Goal: Task Accomplishment & Management: Complete application form

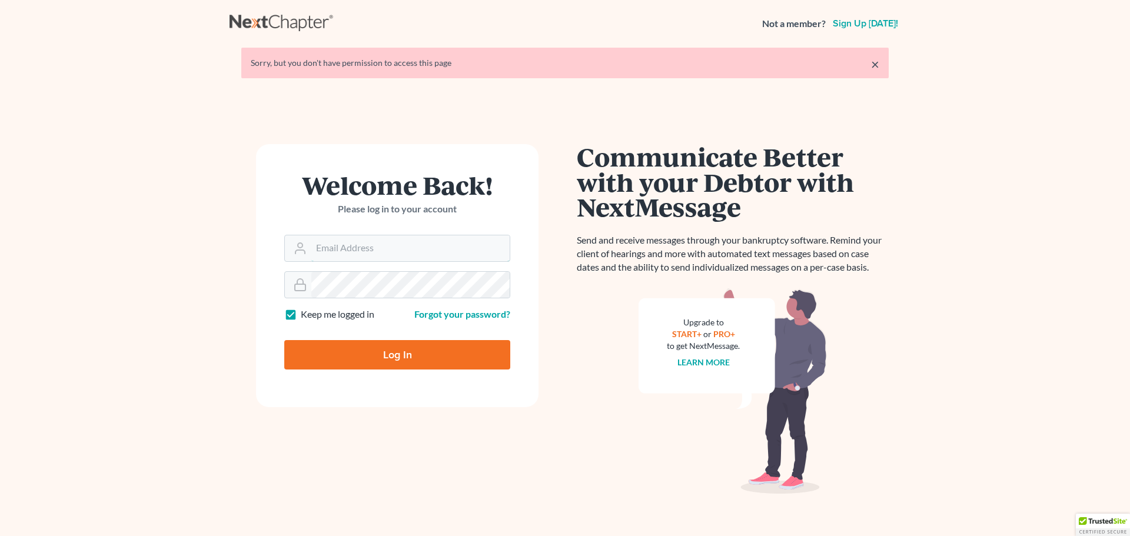
type input "[PERSON_NAME][EMAIL_ADDRESS][PERSON_NAME][DOMAIN_NAME]"
drag, startPoint x: 404, startPoint y: 361, endPoint x: 274, endPoint y: 347, distance: 130.3
click at [404, 357] on input "Log In" at bounding box center [397, 354] width 226 height 29
type input "Thinking..."
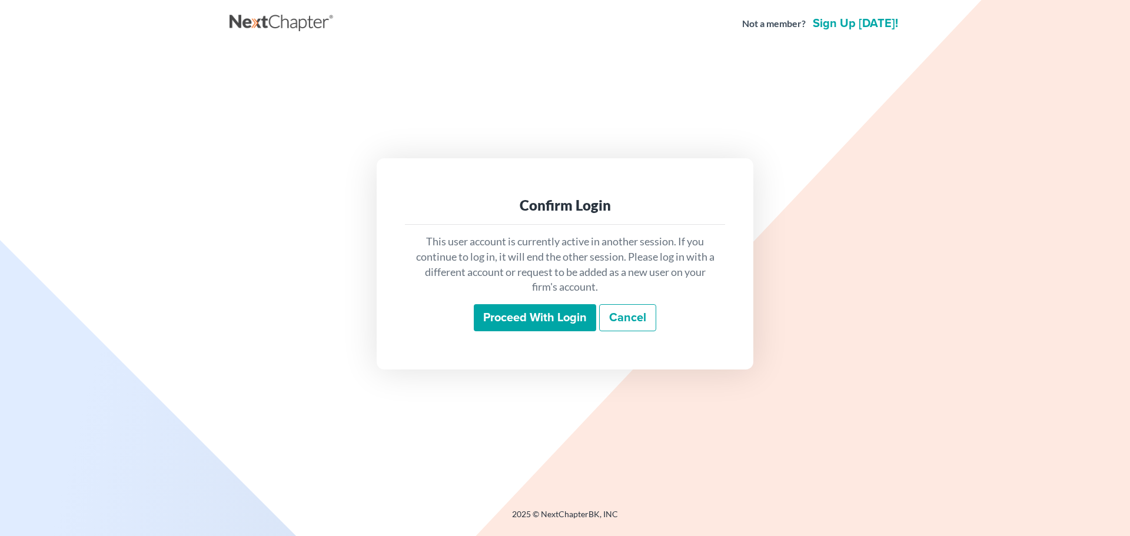
drag, startPoint x: 541, startPoint y: 318, endPoint x: 548, endPoint y: 308, distance: 12.2
click at [541, 317] on input "Proceed with login" at bounding box center [535, 317] width 122 height 27
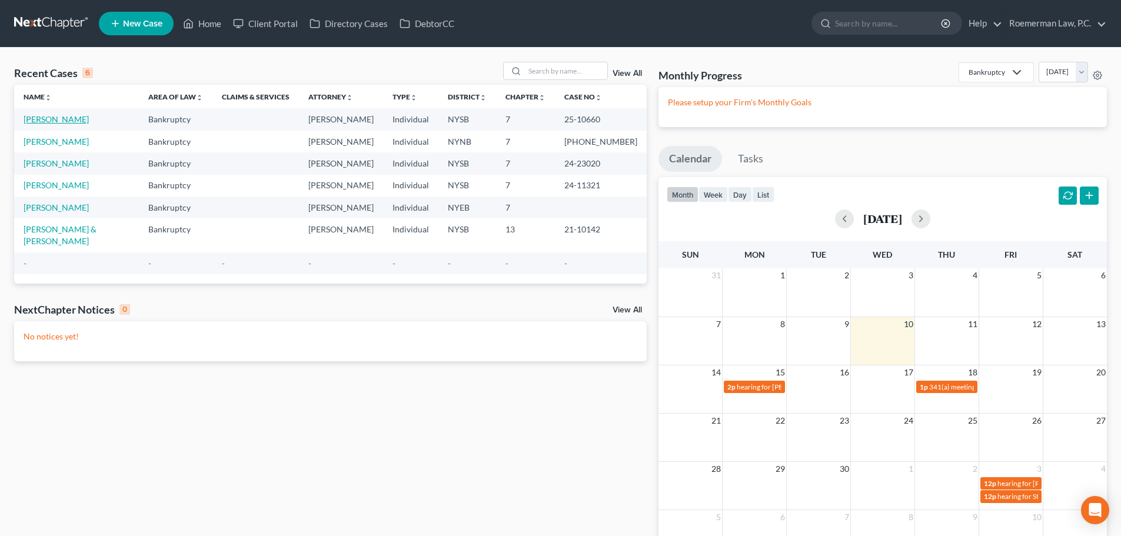
click at [46, 118] on link "[PERSON_NAME]" at bounding box center [56, 119] width 65 height 10
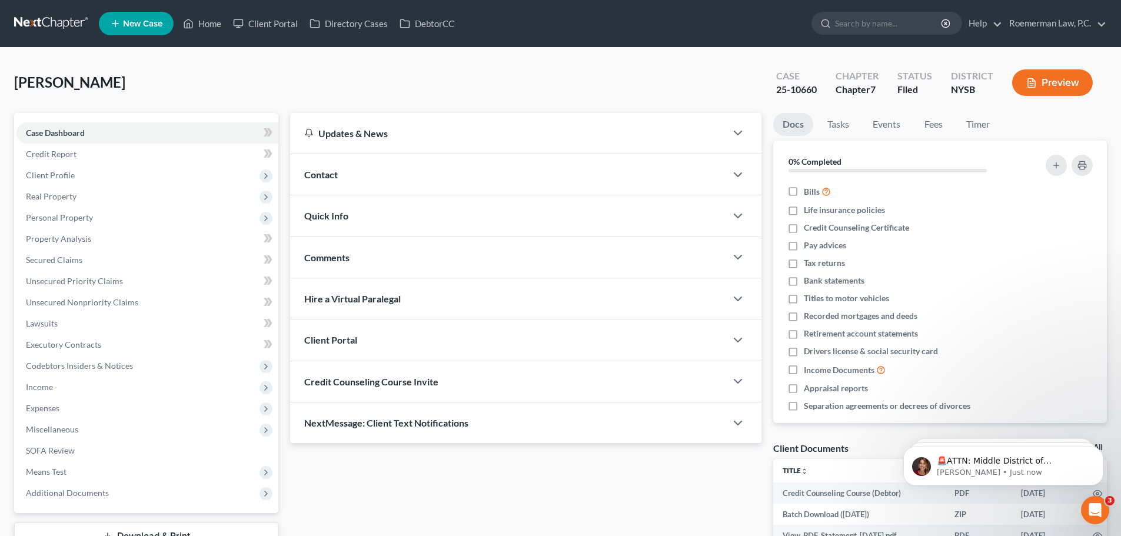
click at [346, 177] on div "Contact" at bounding box center [508, 174] width 436 height 41
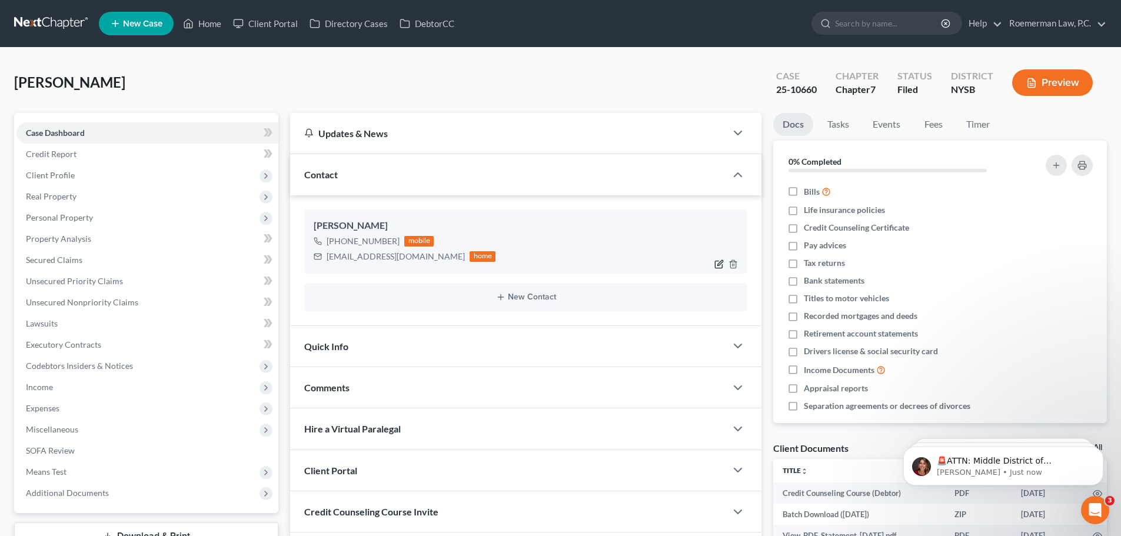
click at [720, 261] on icon "button" at bounding box center [718, 263] width 9 height 9
select select "0"
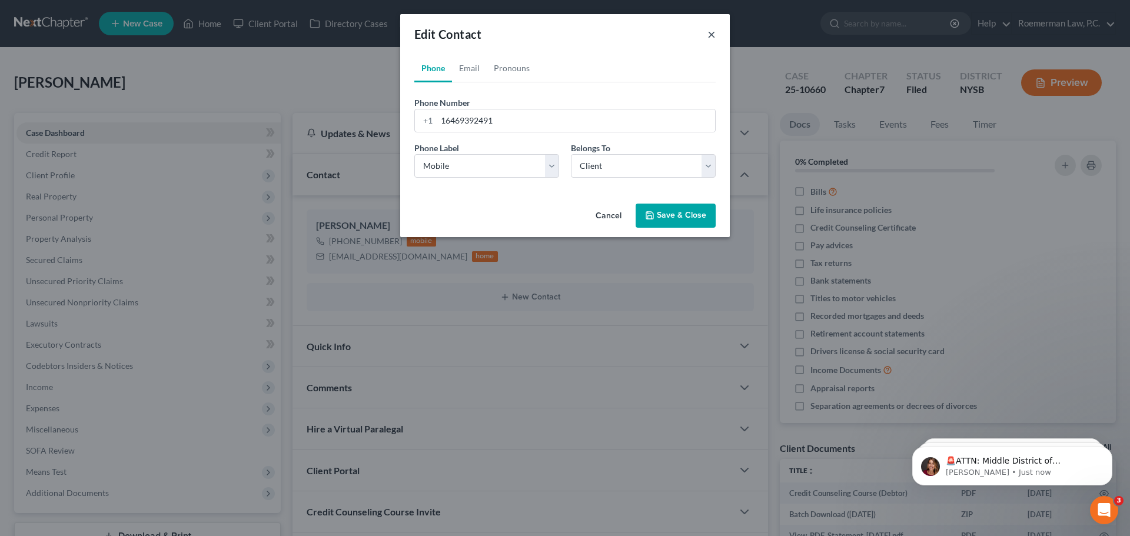
click at [710, 36] on button "×" at bounding box center [711, 34] width 8 height 14
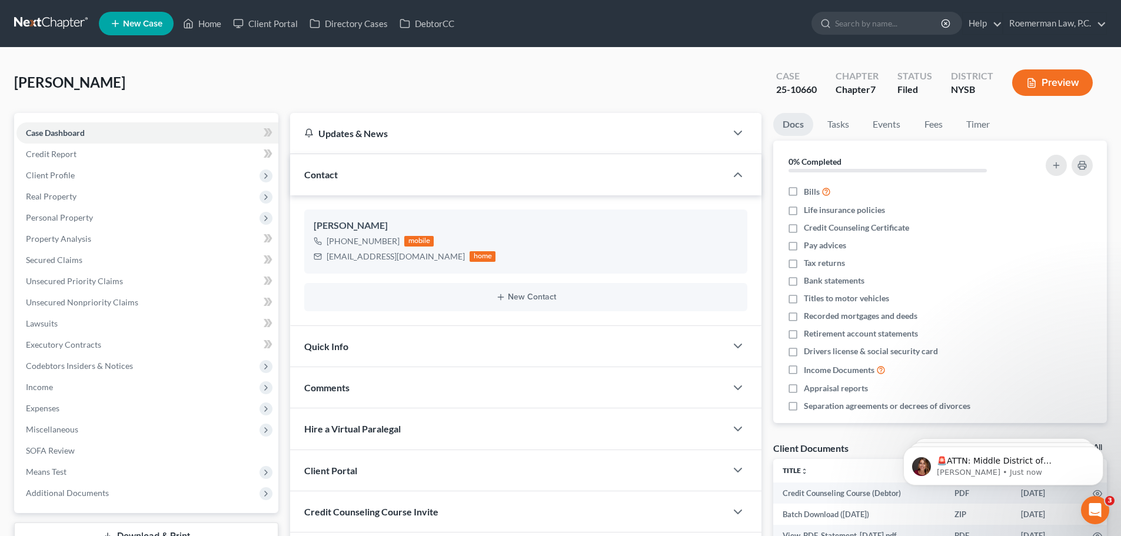
click at [378, 175] on div "Contact" at bounding box center [508, 174] width 436 height 41
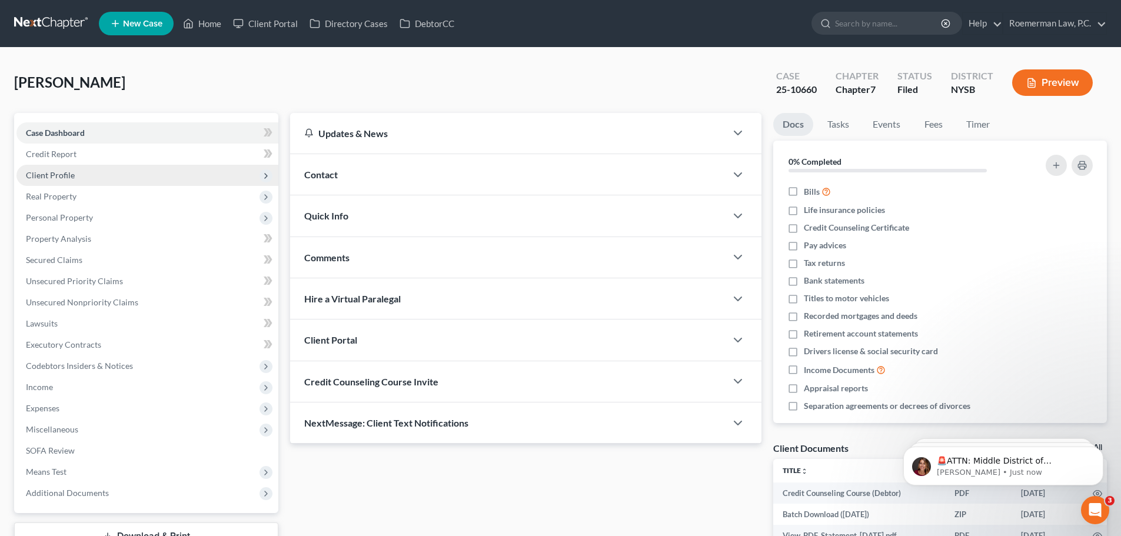
click at [47, 180] on span "Client Profile" at bounding box center [147, 175] width 262 height 21
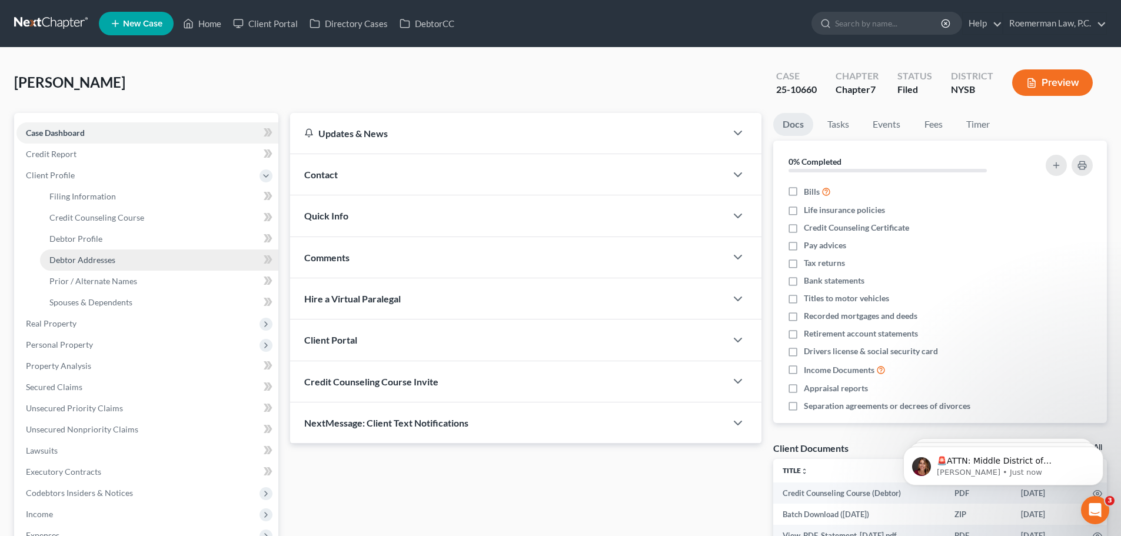
click at [81, 260] on span "Debtor Addresses" at bounding box center [82, 260] width 66 height 10
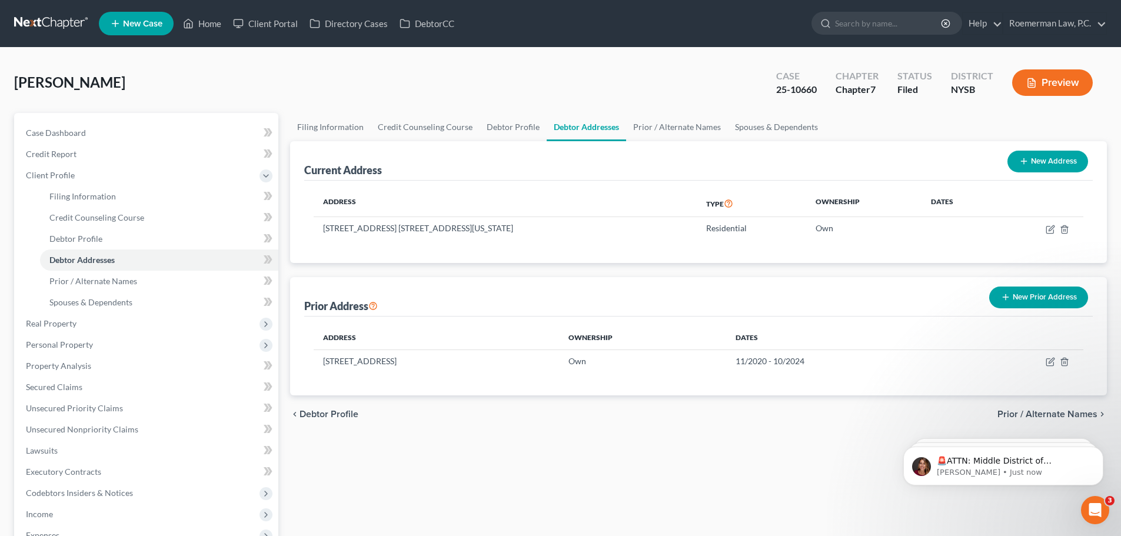
click at [1035, 161] on button "New Address" at bounding box center [1047, 162] width 81 height 22
select select "0"
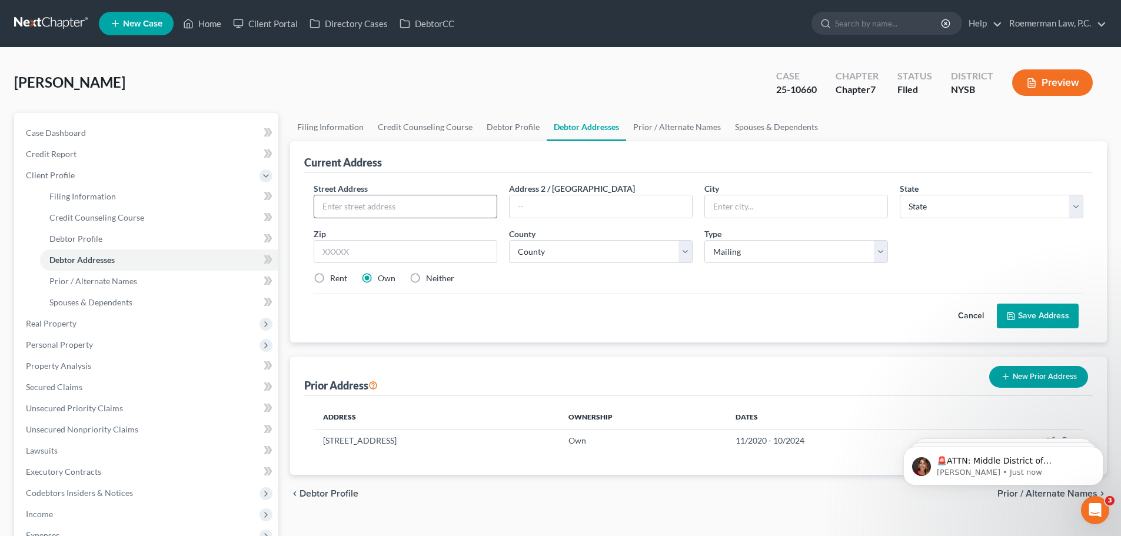
click at [431, 214] on input "text" at bounding box center [405, 206] width 182 height 22
paste input "1 Wall Street, 829, New York, NY 10005"
click at [383, 207] on input "1 Wall Street, 829, New York, NY 10005" at bounding box center [405, 206] width 182 height 22
type input "1 Wall Street, New York, NY 10005"
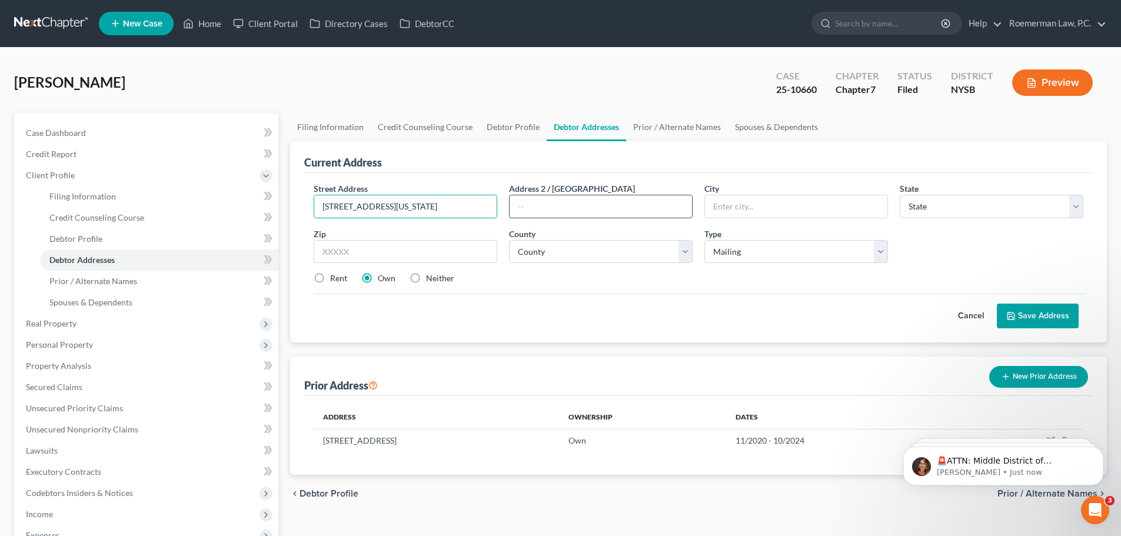
click at [555, 207] on input "text" at bounding box center [601, 206] width 182 height 22
paste input "829"
type input "829"
drag, startPoint x: 420, startPoint y: 209, endPoint x: 370, endPoint y: 209, distance: 50.0
click at [370, 209] on input "1 Wall Street, New York, NY 10005" at bounding box center [405, 206] width 182 height 22
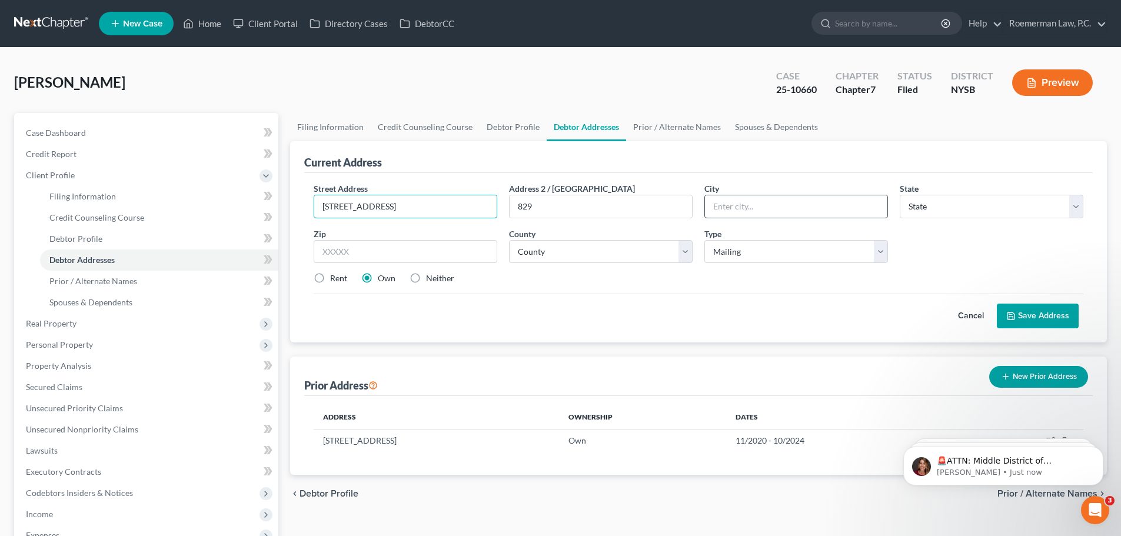
type input "1 Wall Street"
click at [804, 211] on input "text" at bounding box center [796, 206] width 182 height 22
type input "New York"
select select "35"
type input "10005"
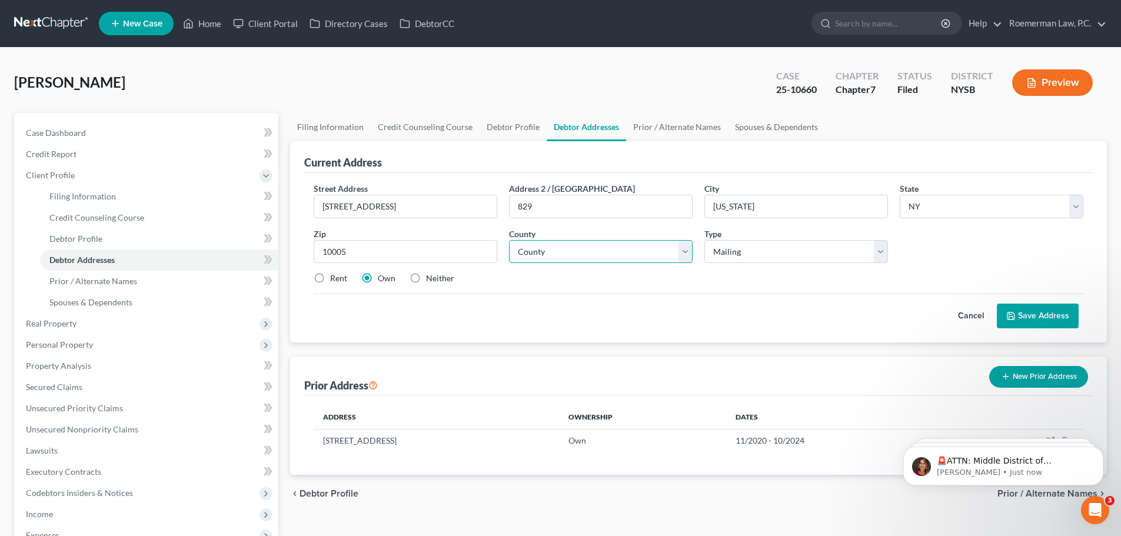
click at [591, 247] on select "County Albany County Allegany County Bronx County Broome County Cattaraugus Cou…" at bounding box center [601, 252] width 184 height 24
click at [509, 240] on select "County Albany County Allegany County Bronx County Broome County Cattaraugus Cou…" at bounding box center [601, 252] width 184 height 24
select select "30"
click at [747, 253] on select "Select Mailing Rental Business" at bounding box center [796, 252] width 184 height 24
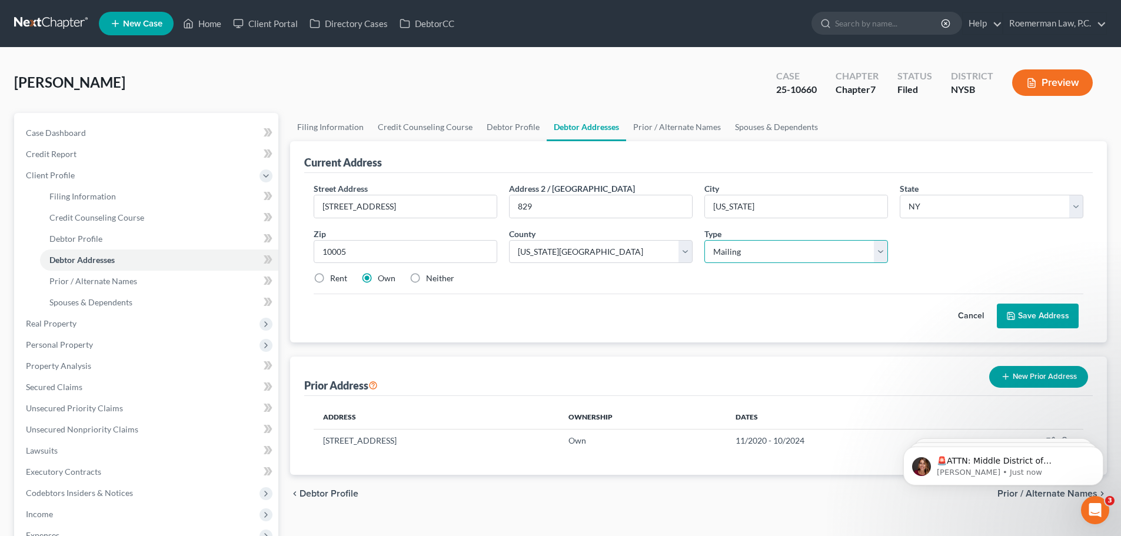
click at [750, 256] on select "Select Mailing Rental Business" at bounding box center [796, 252] width 184 height 24
select select "1"
click at [704, 240] on select "Select Mailing Rental Business" at bounding box center [796, 252] width 184 height 24
click at [672, 304] on div "Cancel Save Address" at bounding box center [699, 311] width 770 height 35
click at [330, 275] on label "Rent" at bounding box center [338, 278] width 17 height 12
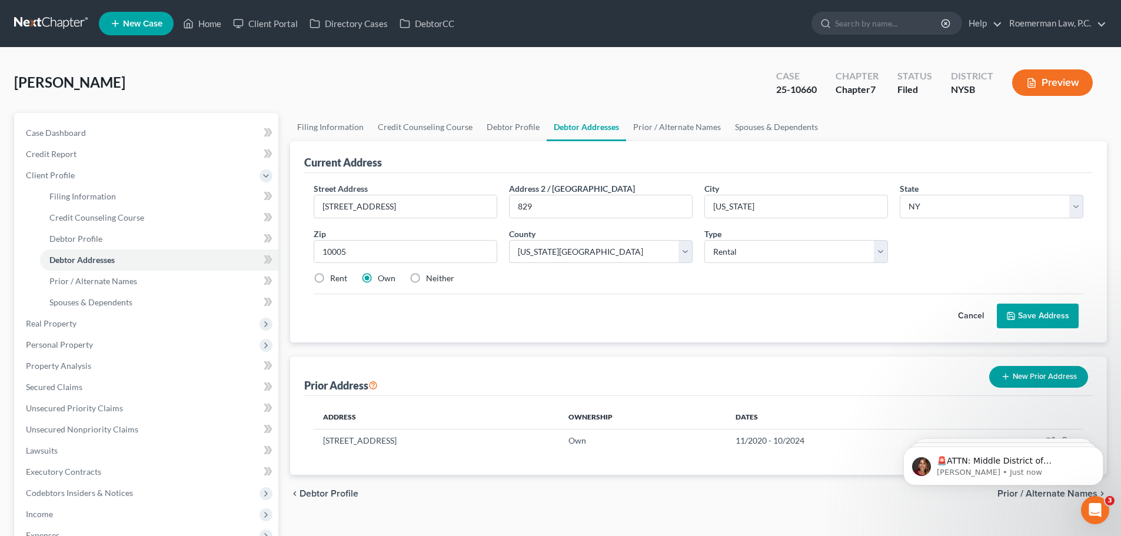
click at [335, 275] on input "Rent" at bounding box center [339, 276] width 8 height 8
radio input "true"
click at [763, 252] on select "Select Mailing Rental Business" at bounding box center [796, 252] width 184 height 24
select select "0"
click at [704, 240] on select "Select Mailing Rental Business" at bounding box center [796, 252] width 184 height 24
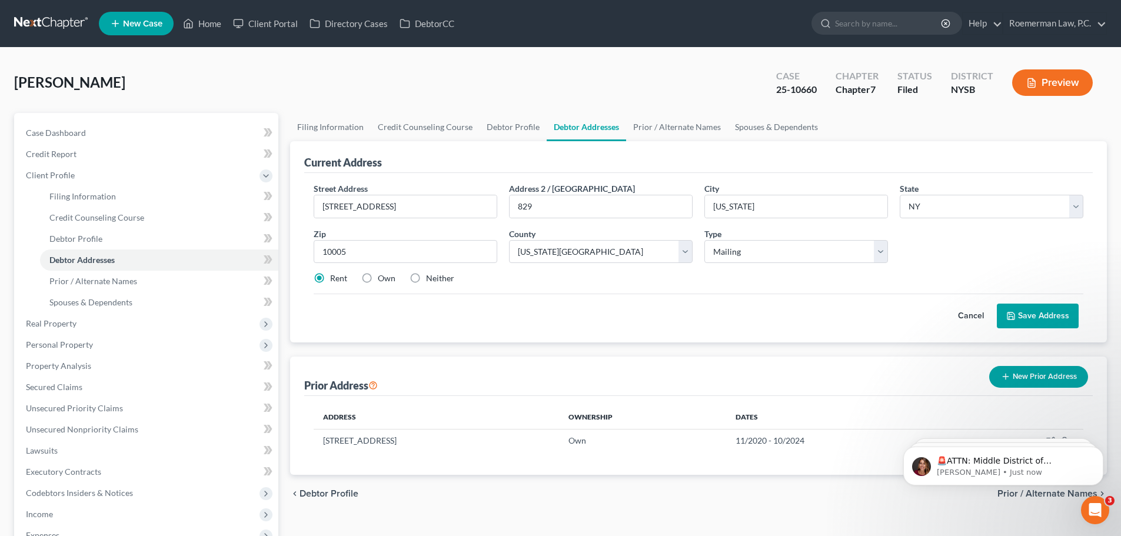
click at [694, 316] on div "Cancel Save Address" at bounding box center [699, 311] width 770 height 35
click at [1057, 310] on button "Save Address" at bounding box center [1038, 316] width 82 height 25
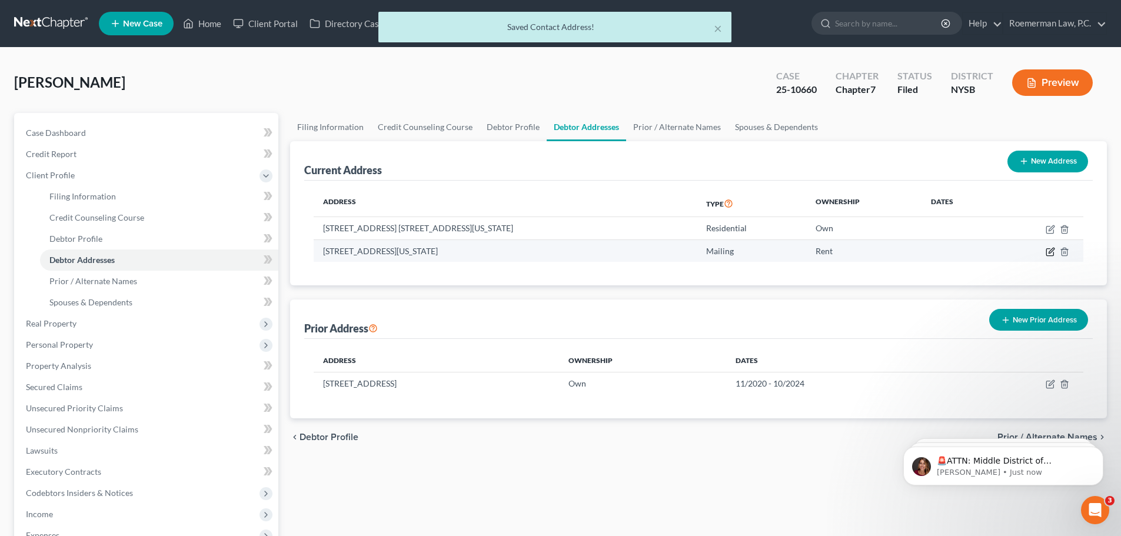
click at [1048, 250] on icon "button" at bounding box center [1050, 251] width 9 height 9
select select "35"
select select "30"
select select "0"
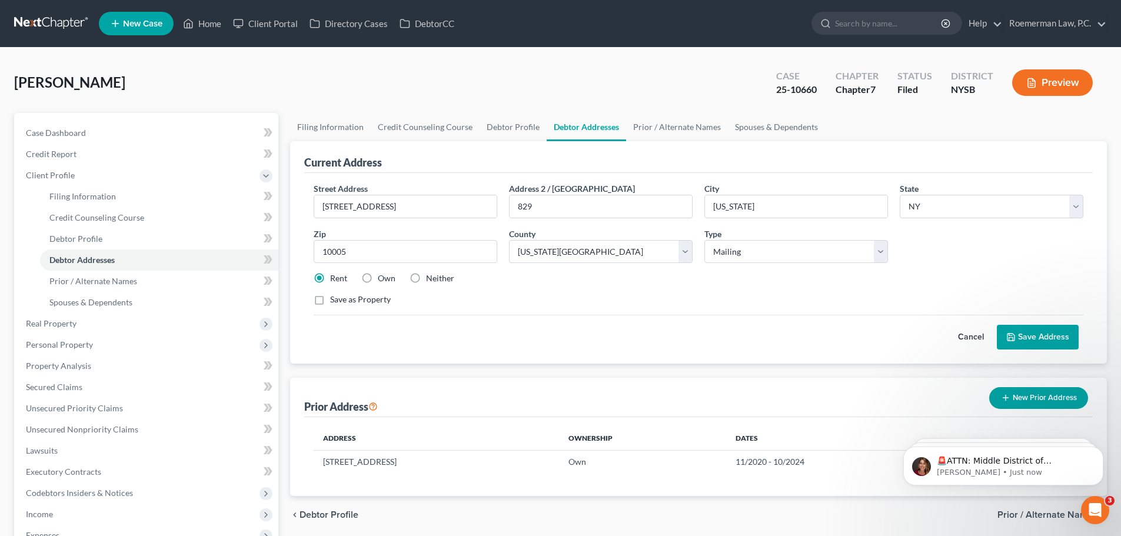
click at [927, 382] on div "Prior Address New Prior Address" at bounding box center [698, 397] width 788 height 39
click at [1054, 332] on button "Save Address" at bounding box center [1038, 337] width 82 height 25
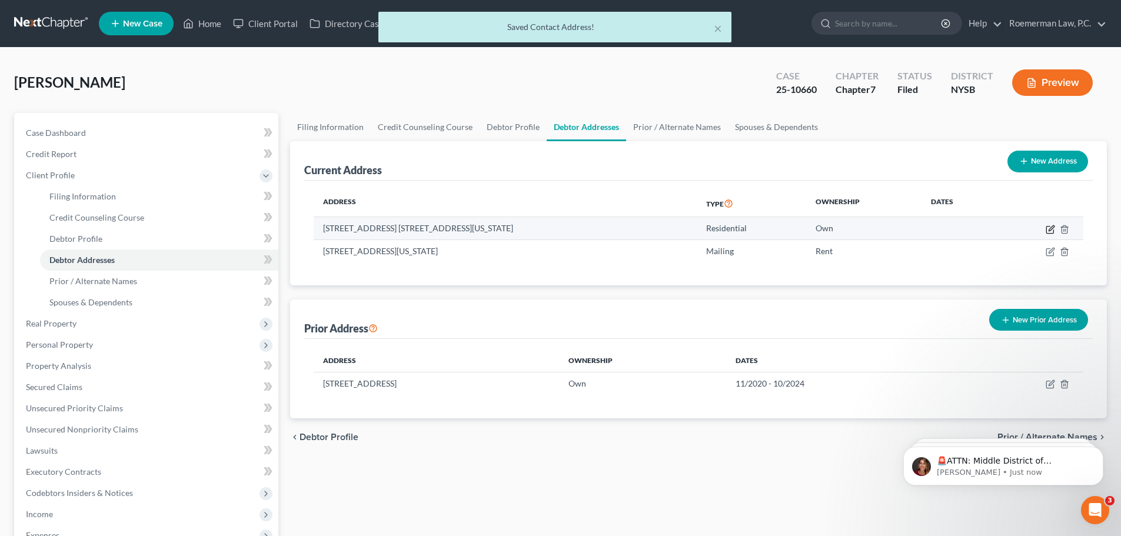
click at [1051, 227] on icon "button" at bounding box center [1051, 227] width 5 height 5
select select "35"
select select "30"
select select "0"
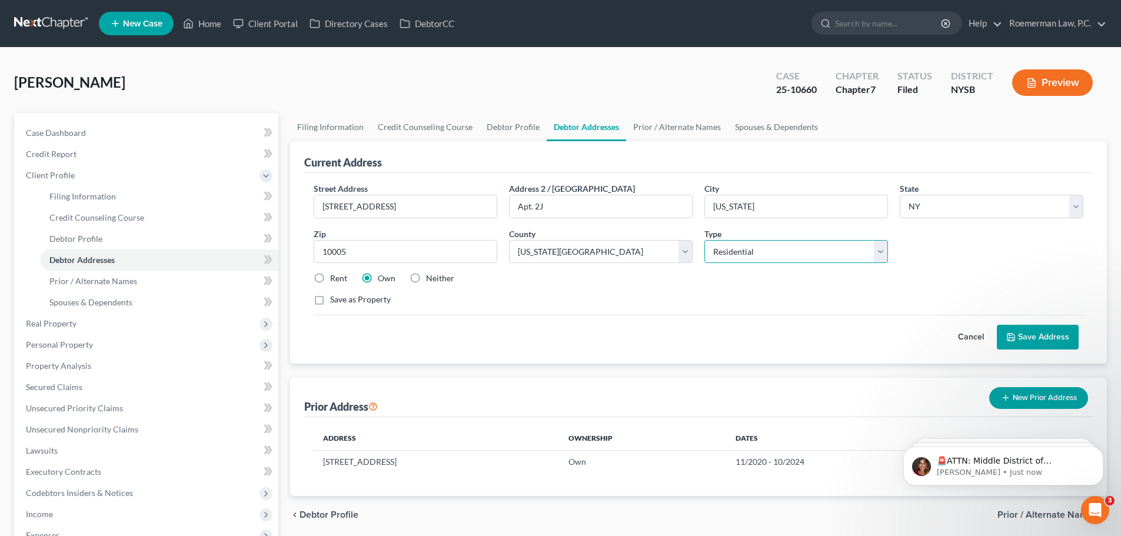
click at [739, 255] on select "Select Residential Mailing Rental Business" at bounding box center [796, 252] width 184 height 24
drag, startPoint x: 739, startPoint y: 255, endPoint x: 739, endPoint y: 247, distance: 7.6
click at [739, 255] on select "Select Residential Mailing Rental Business" at bounding box center [796, 252] width 184 height 24
click at [996, 257] on div "Street Address * 67 Wall Street Address 2 / PO Box Apt. 2J City * New York Stat…" at bounding box center [698, 248] width 781 height 133
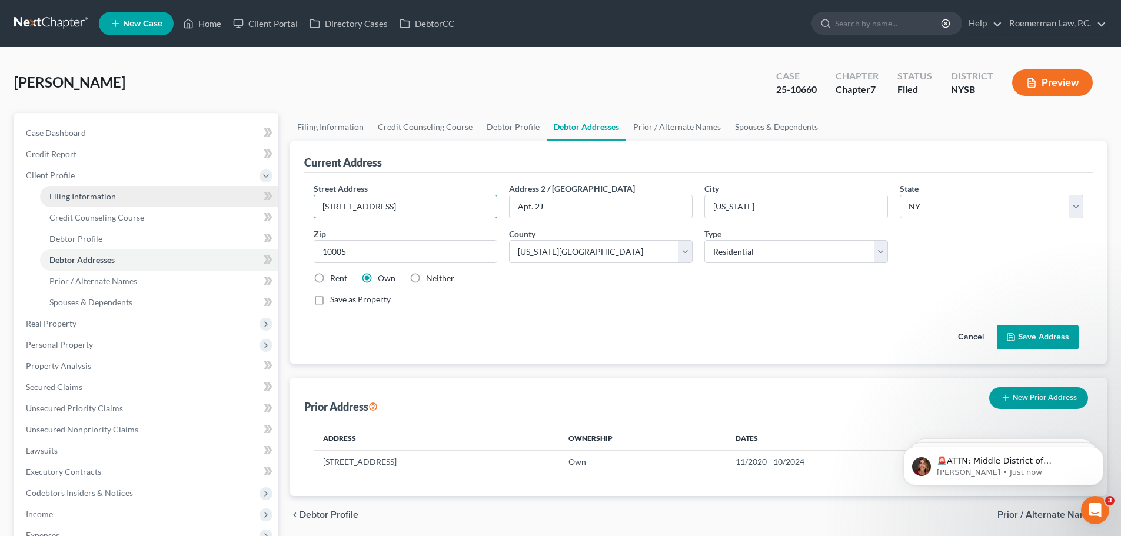
drag, startPoint x: 415, startPoint y: 204, endPoint x: 238, endPoint y: 191, distance: 177.0
click at [238, 191] on div "Petition Navigation Case Dashboard Payments Invoices Payments Payments Credit R…" at bounding box center [560, 410] width 1104 height 595
click at [1032, 397] on button "New Prior Address" at bounding box center [1038, 398] width 99 height 22
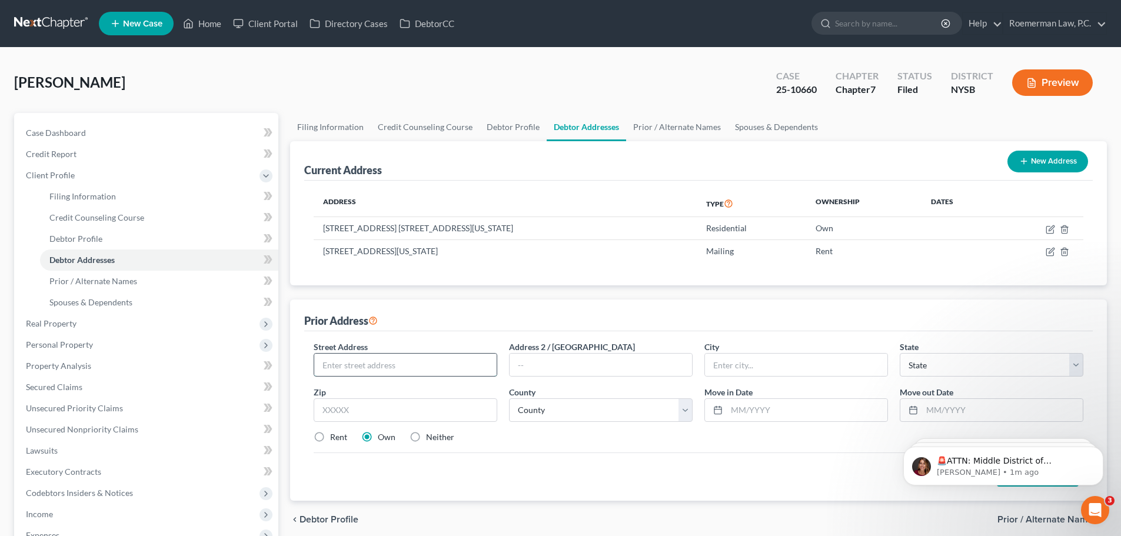
click at [359, 364] on input "text" at bounding box center [405, 365] width 182 height 22
paste input "67 Wall Street"
type input "67 Wall Street"
drag, startPoint x: 567, startPoint y: 348, endPoint x: 568, endPoint y: 357, distance: 8.9
click at [568, 351] on label "Address 2 / PO Box" at bounding box center [572, 347] width 126 height 12
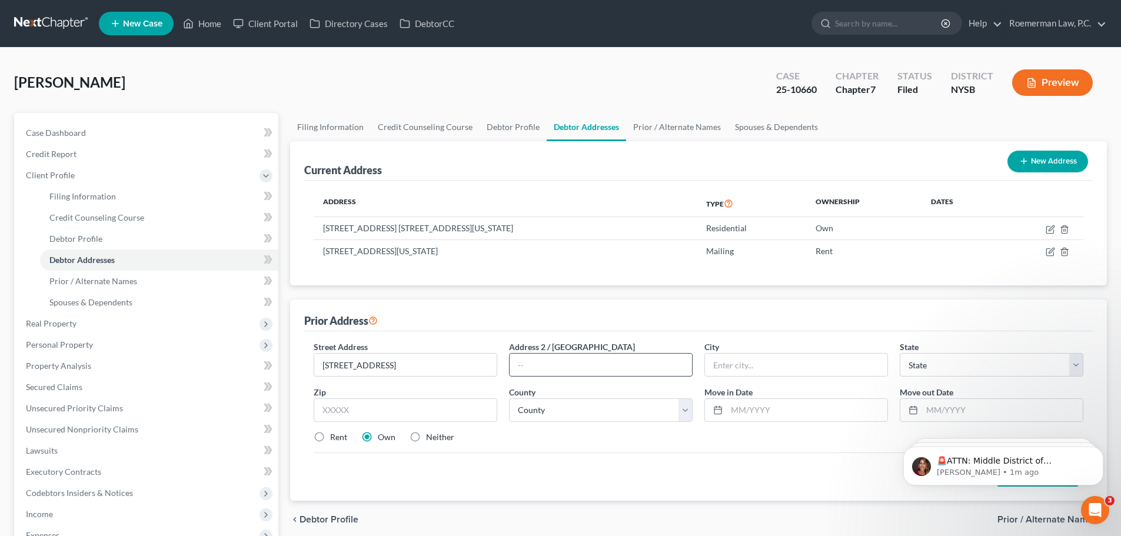
click at [570, 357] on input "text" at bounding box center [601, 365] width 182 height 22
type input "Apt. 2J"
type input "New York"
select select "35"
type input "10005"
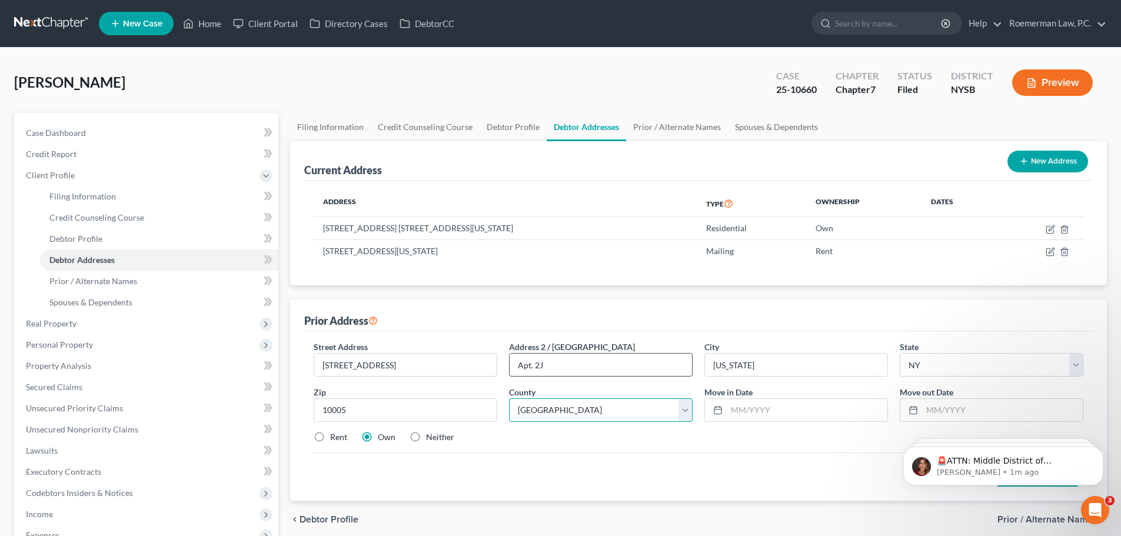
select select "30"
click at [330, 438] on label "Rent" at bounding box center [338, 437] width 17 height 12
click at [335, 438] on input "Rent" at bounding box center [339, 435] width 8 height 8
radio input "true"
click at [426, 434] on label "Neither" at bounding box center [440, 437] width 28 height 12
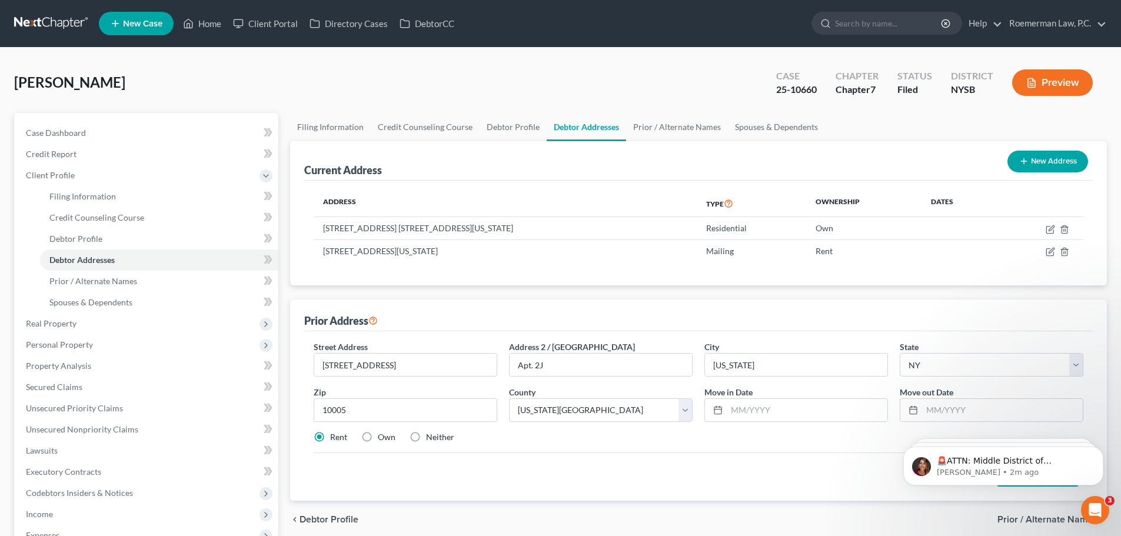
click at [431, 434] on input "Neither" at bounding box center [435, 435] width 8 height 8
radio input "true"
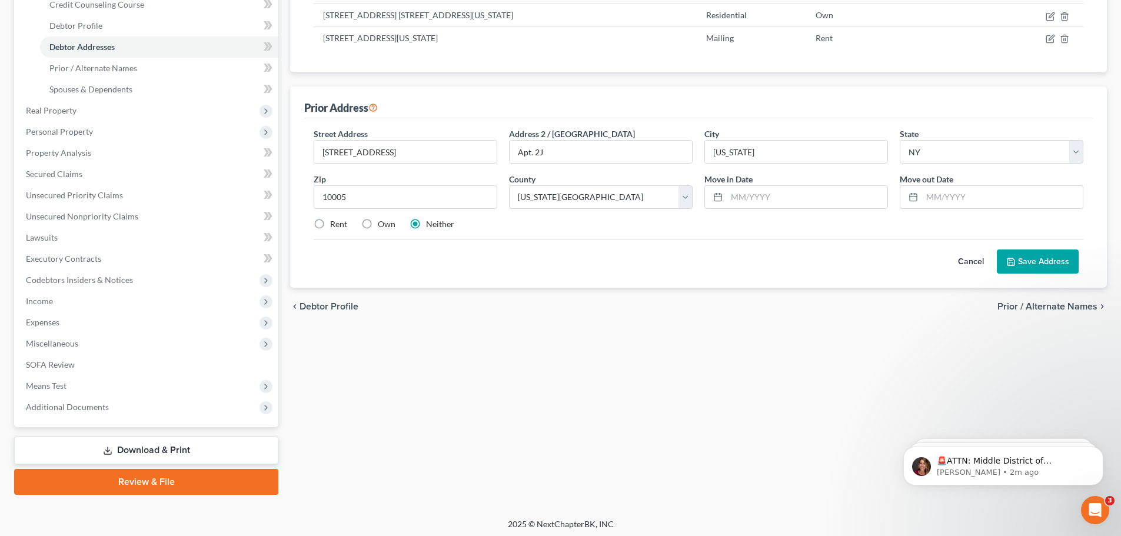
scroll to position [217, 0]
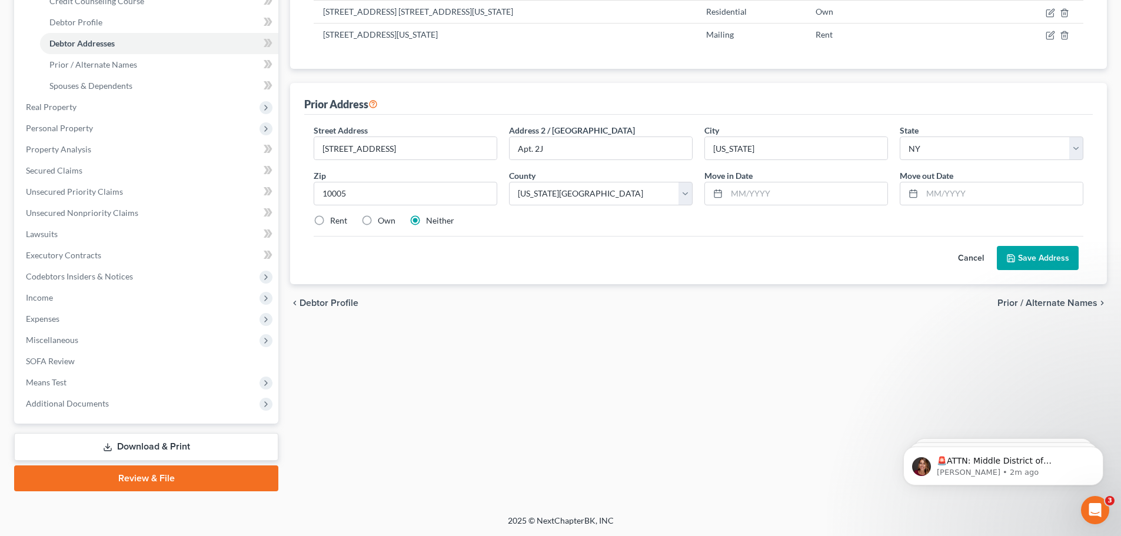
drag, startPoint x: 1057, startPoint y: 254, endPoint x: 1060, endPoint y: 249, distance: 6.4
click at [1058, 253] on button "Save Address" at bounding box center [1038, 258] width 82 height 25
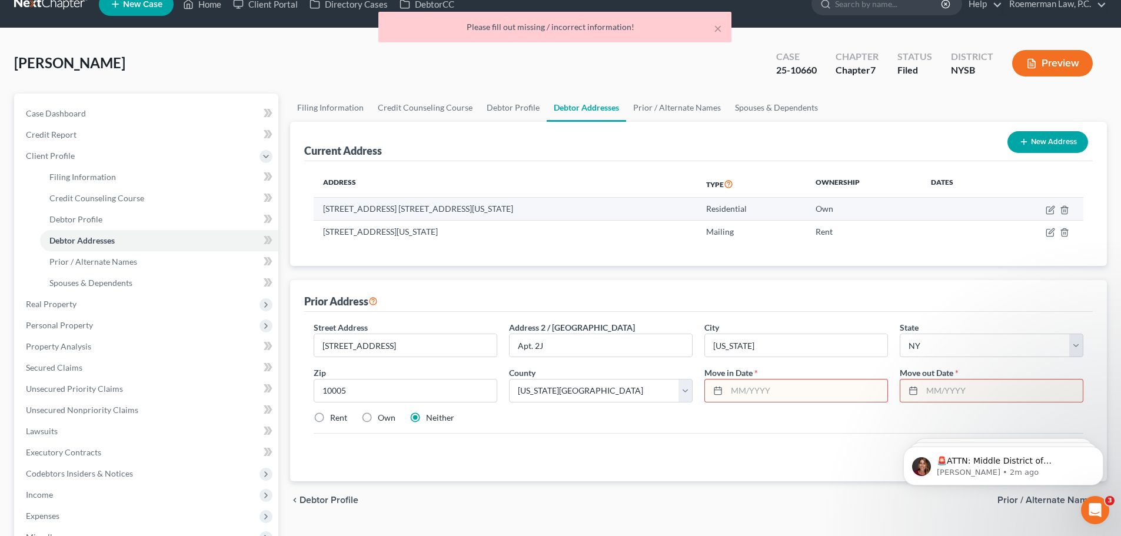
scroll to position [0, 0]
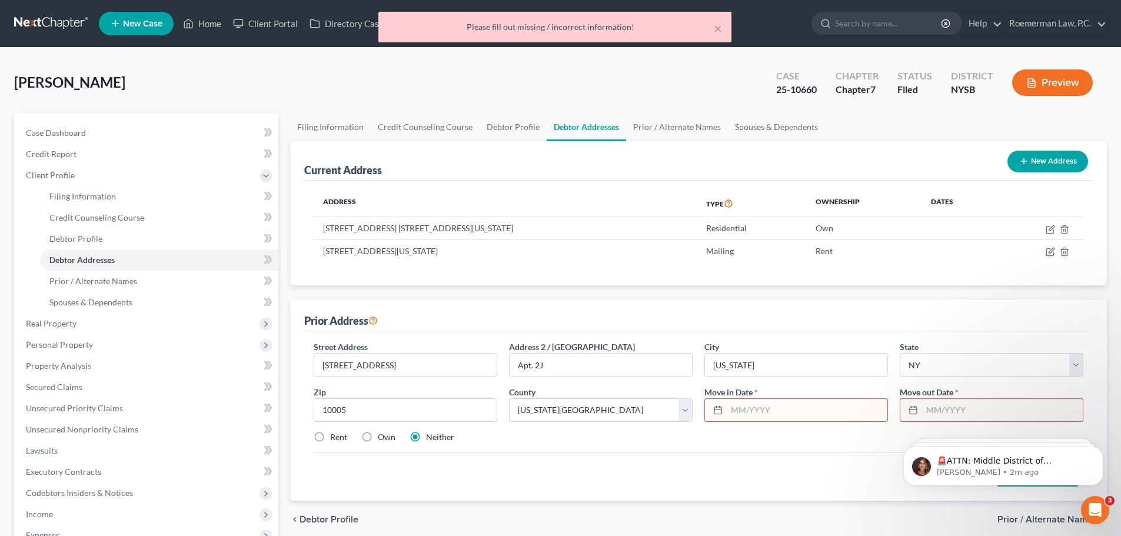
click at [936, 405] on input "text" at bounding box center [1002, 410] width 161 height 22
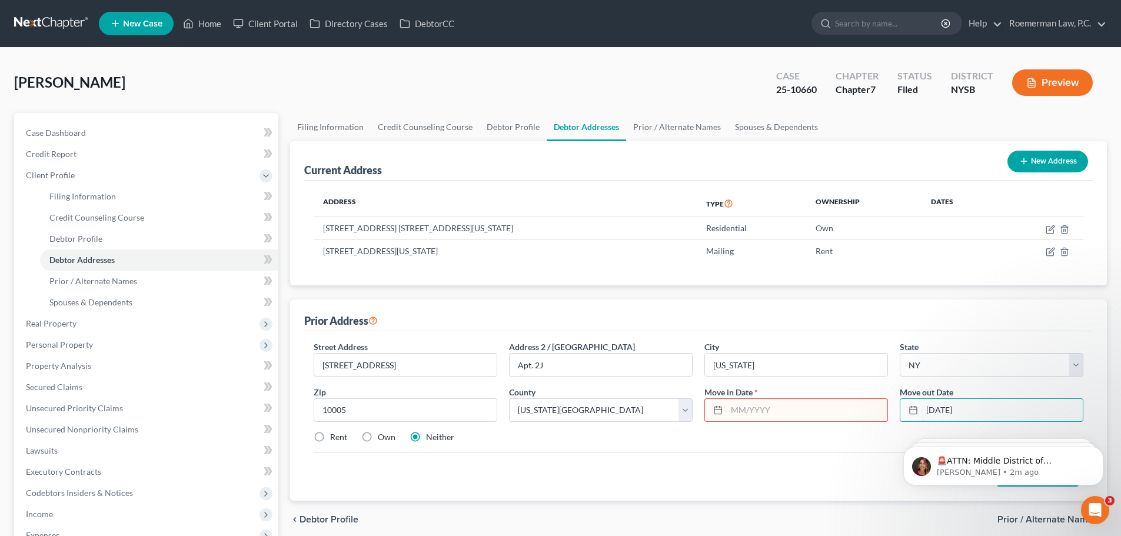
type input "08/05/2025"
click at [768, 413] on input "text" at bounding box center [807, 410] width 161 height 22
type input "08/04/2025"
click at [1094, 508] on icon "Open Intercom Messenger" at bounding box center [1093, 508] width 8 height 9
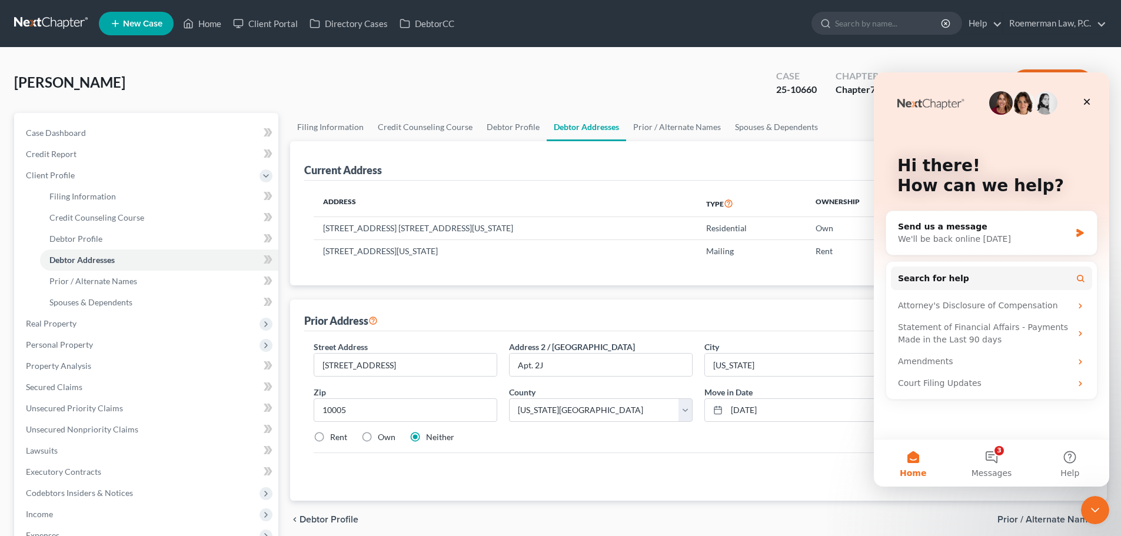
click at [1084, 102] on icon "Close" at bounding box center [1086, 101] width 9 height 9
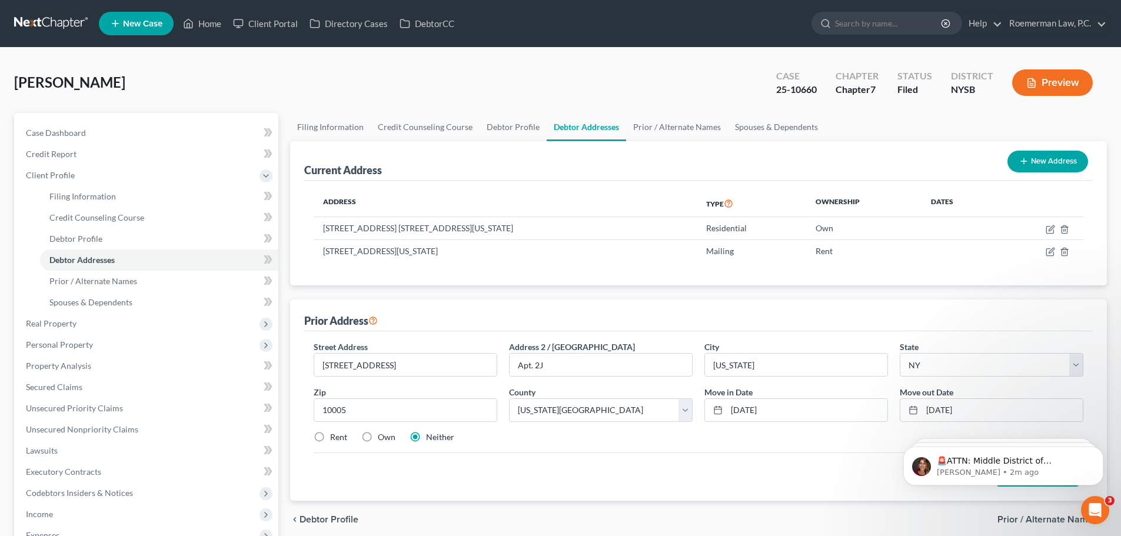
scroll to position [217, 0]
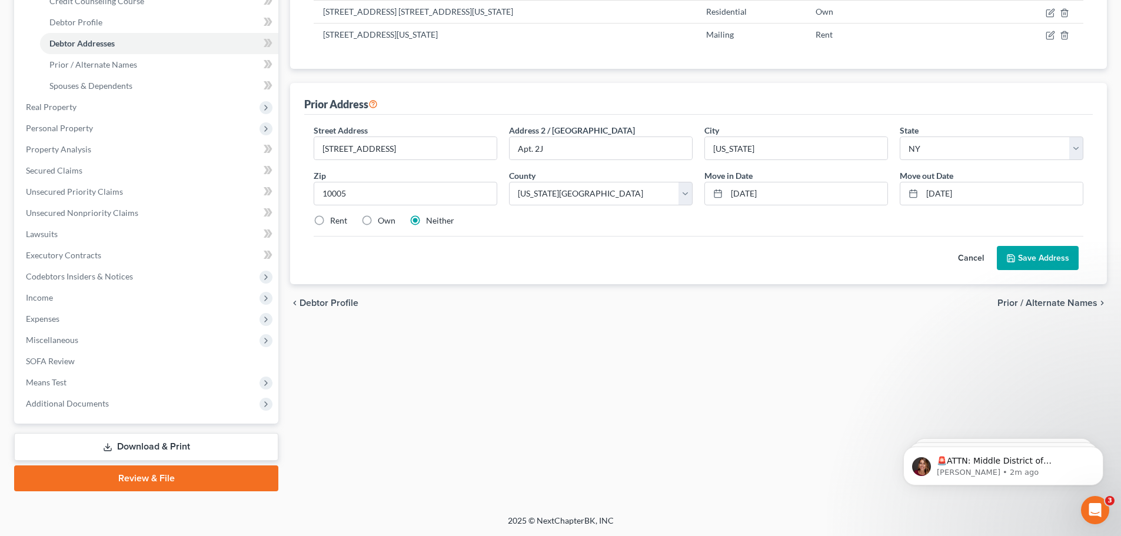
click at [1057, 259] on button "Save Address" at bounding box center [1038, 258] width 82 height 25
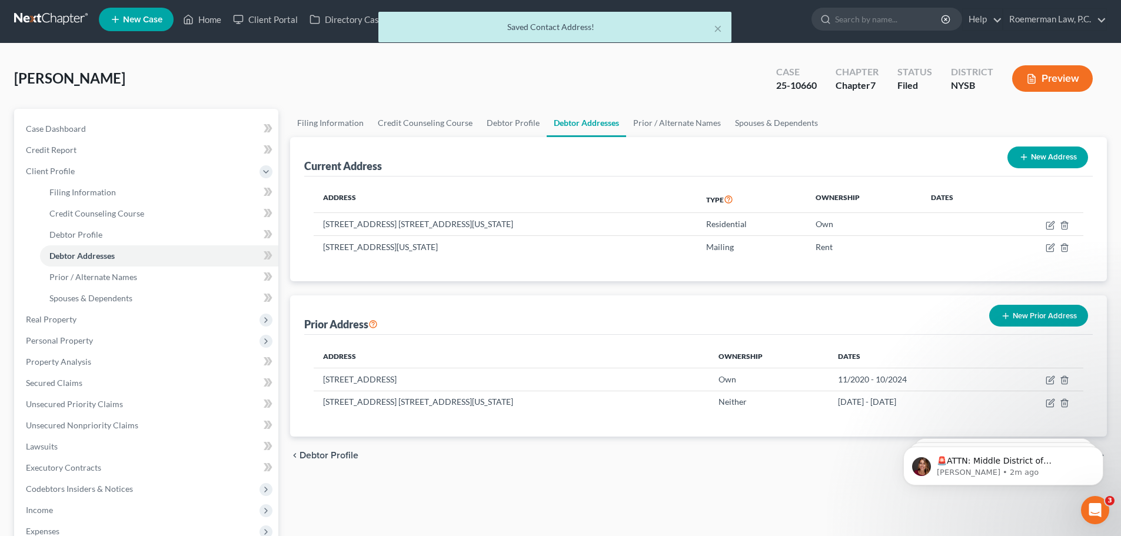
scroll to position [0, 0]
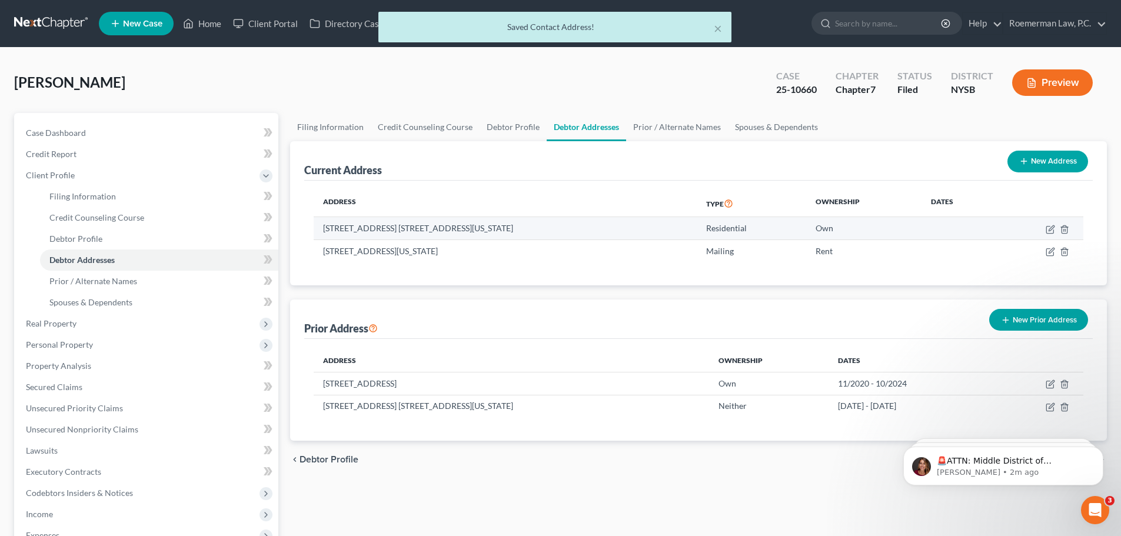
click at [1069, 234] on td at bounding box center [1040, 228] width 86 height 22
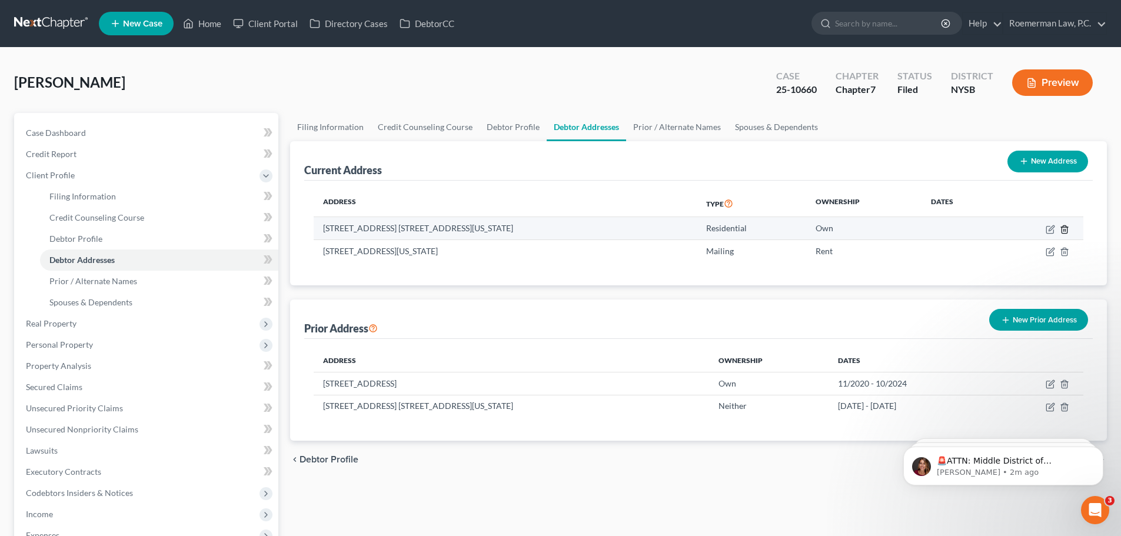
click at [1064, 230] on icon "button" at bounding box center [1064, 229] width 9 height 9
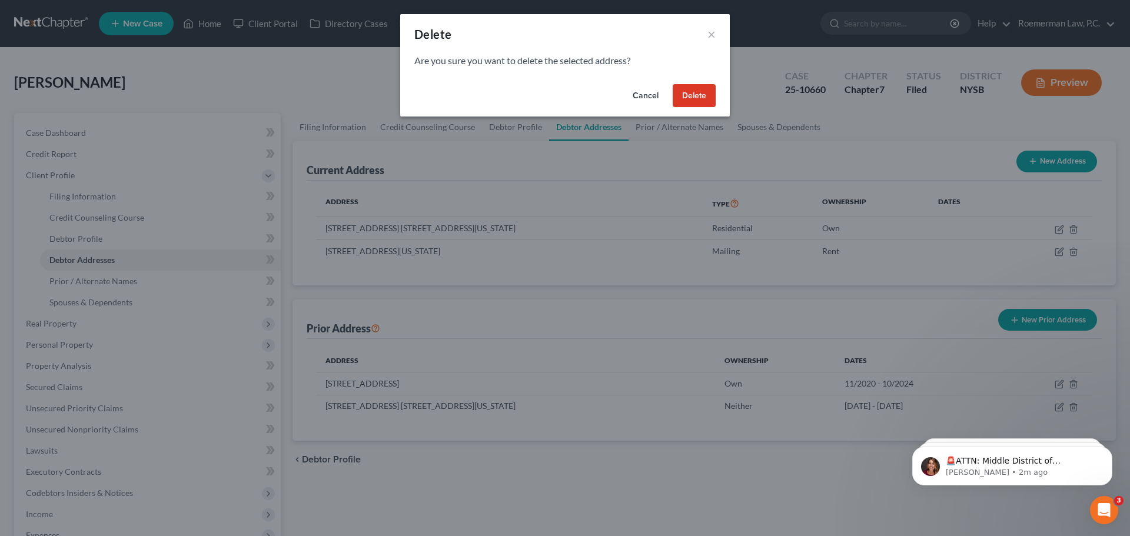
click at [638, 94] on button "Cancel" at bounding box center [645, 96] width 45 height 24
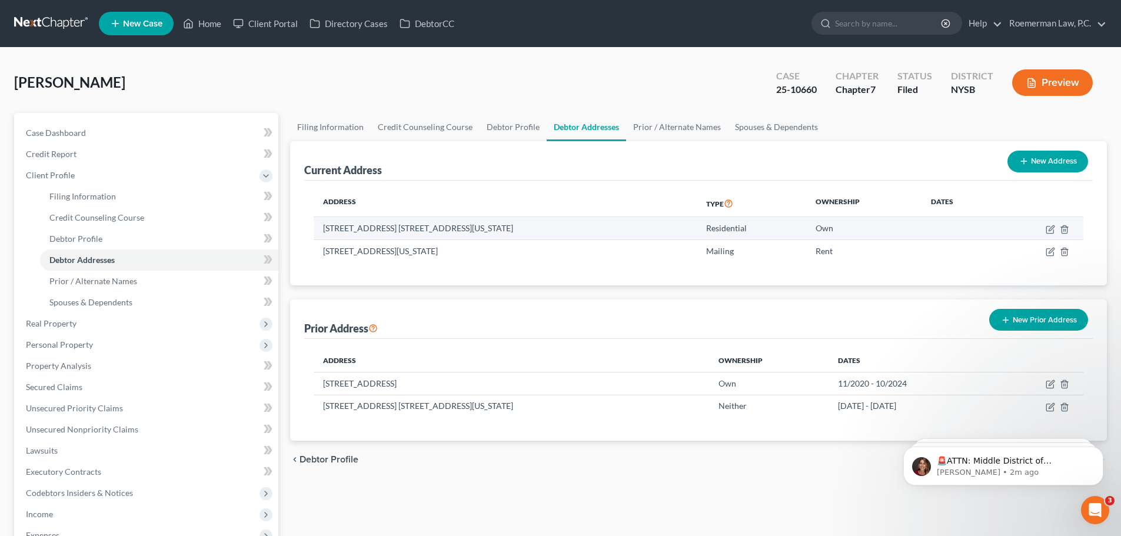
click at [478, 227] on td "67 Wall Street, Apt. 2J, New York, NY 10005" at bounding box center [505, 228] width 383 height 22
click at [1049, 231] on icon "button" at bounding box center [1050, 229] width 9 height 9
select select "35"
select select "30"
select select "0"
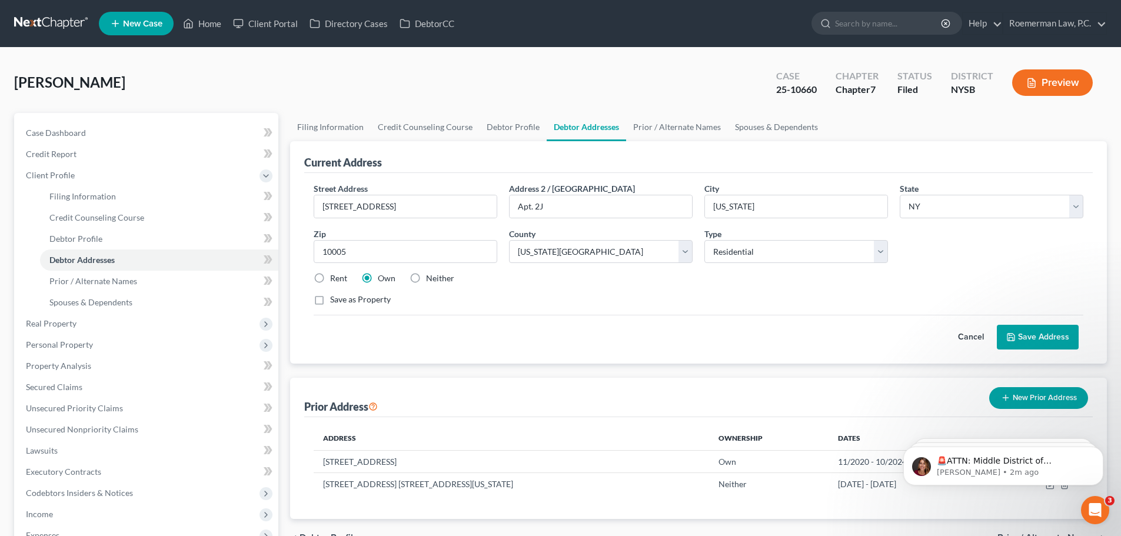
click at [959, 335] on button "Cancel" at bounding box center [971, 337] width 52 height 24
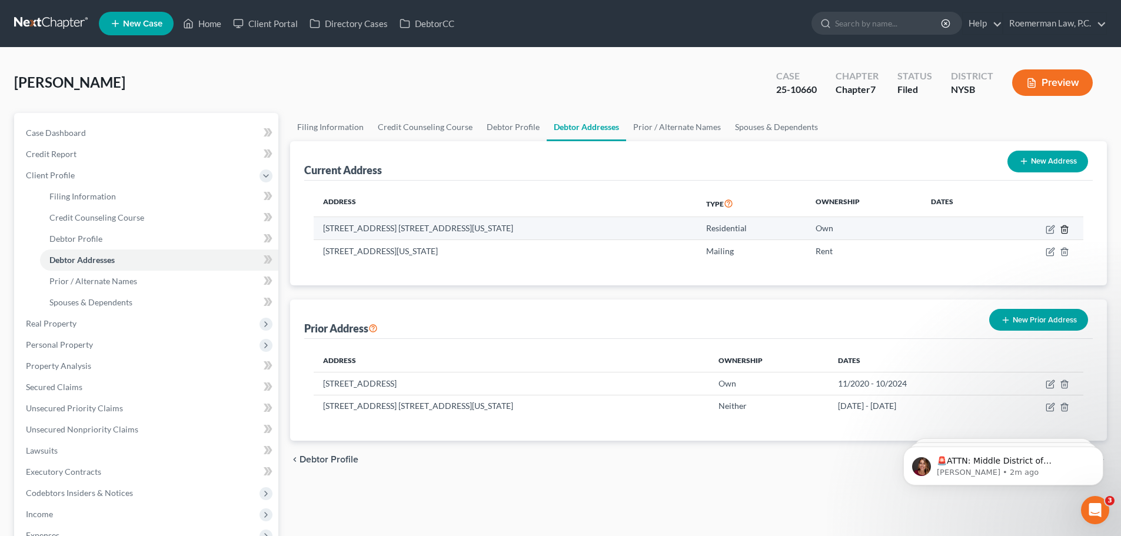
click at [1066, 227] on icon "button" at bounding box center [1064, 229] width 9 height 9
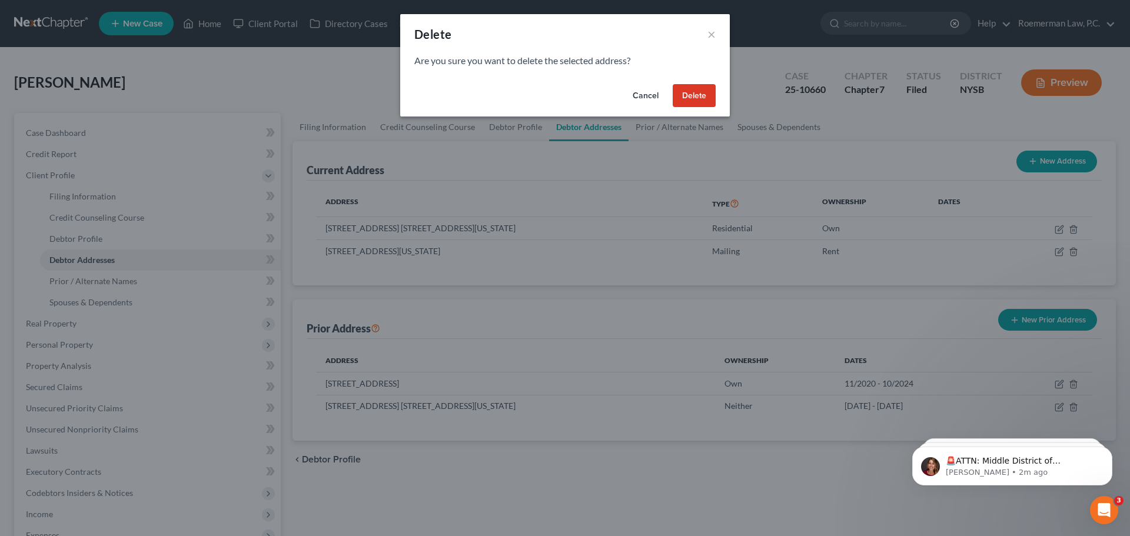
click at [701, 99] on button "Delete" at bounding box center [694, 96] width 43 height 24
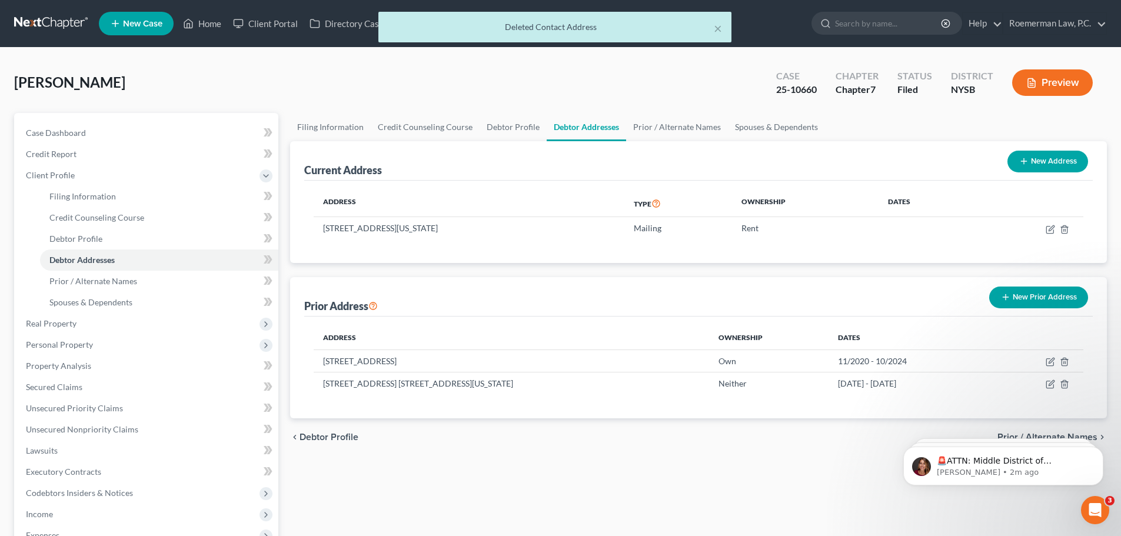
click at [317, 90] on div "Jenkins, David Upgraded Case 25-10660 Chapter Chapter 7 Status Filed District N…" at bounding box center [560, 87] width 1093 height 51
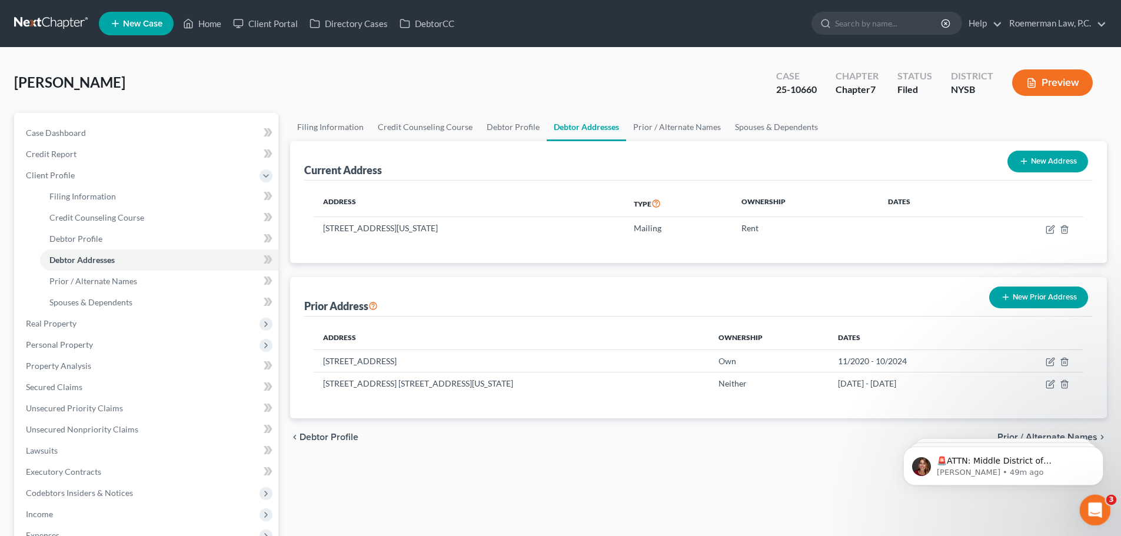
click at [1093, 512] on icon "Open Intercom Messenger" at bounding box center [1093, 508] width 19 height 19
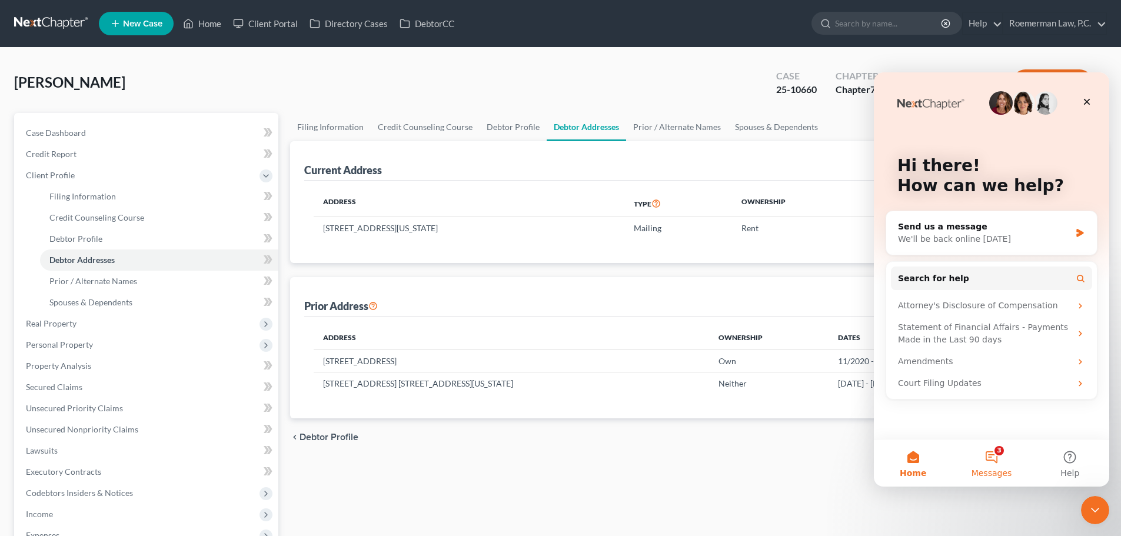
click at [1000, 460] on button "3 Messages" at bounding box center [991, 463] width 78 height 47
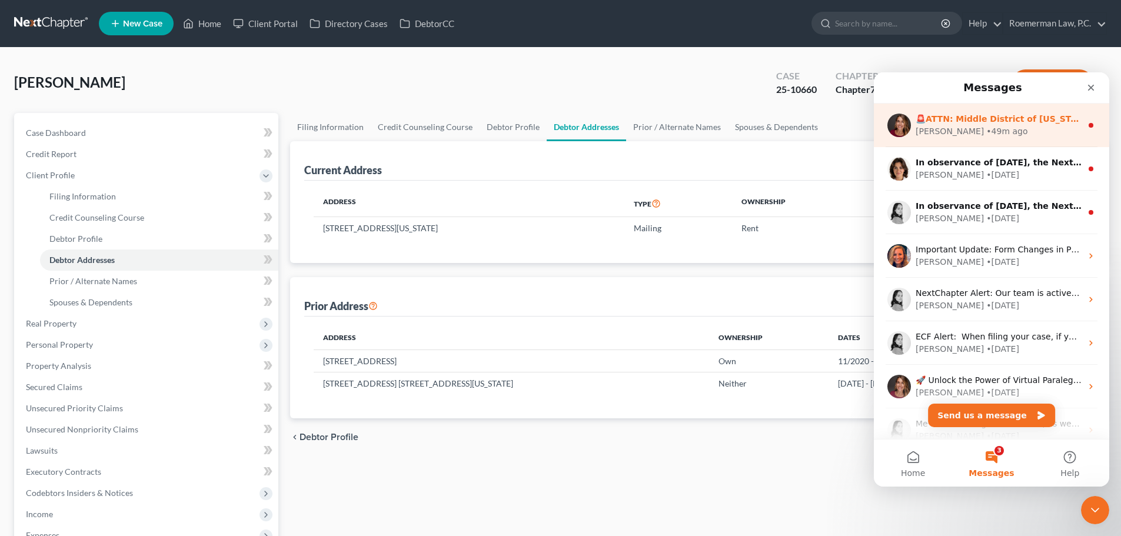
click at [1081, 131] on div "🚨ATTN: Middle District of Florida The court has added a new Credit Counseling F…" at bounding box center [991, 126] width 235 height 44
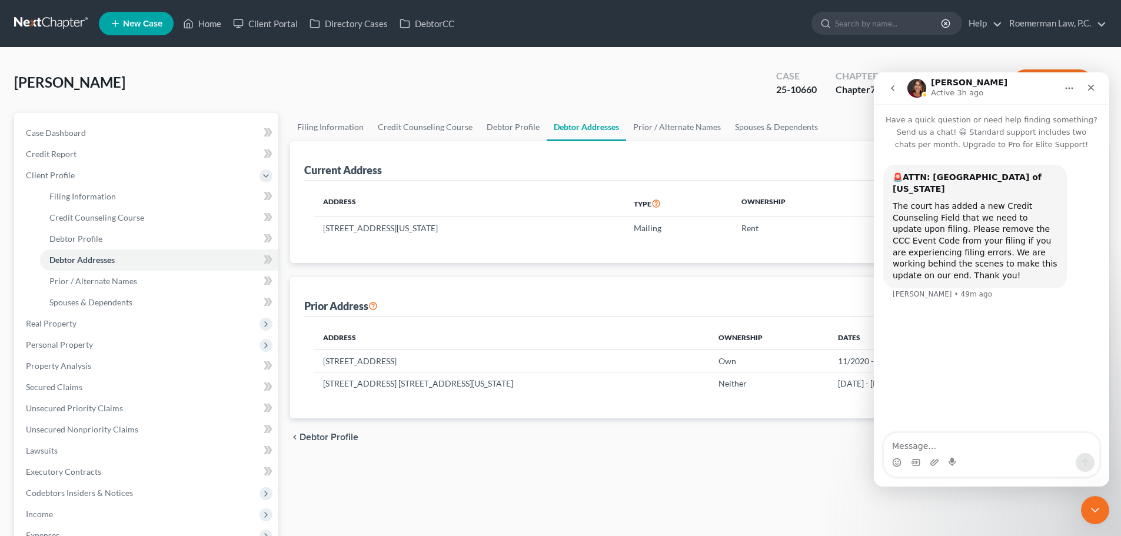
click at [893, 90] on icon "go back" at bounding box center [893, 88] width 4 height 6
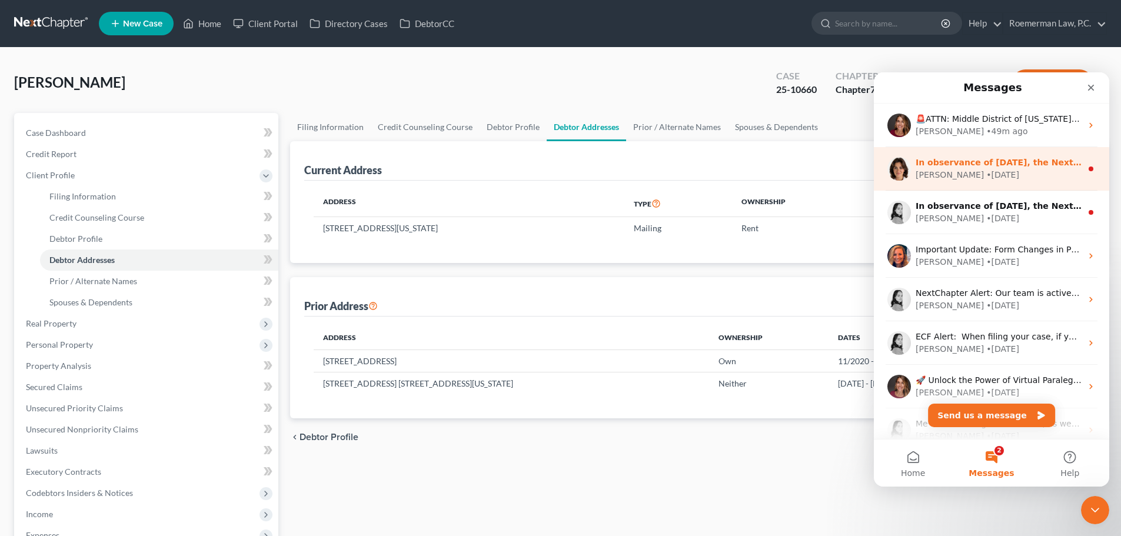
click at [950, 168] on div "In observance of Labor Day, the NextChapter team will be out of office on Monda…" at bounding box center [999, 163] width 166 height 12
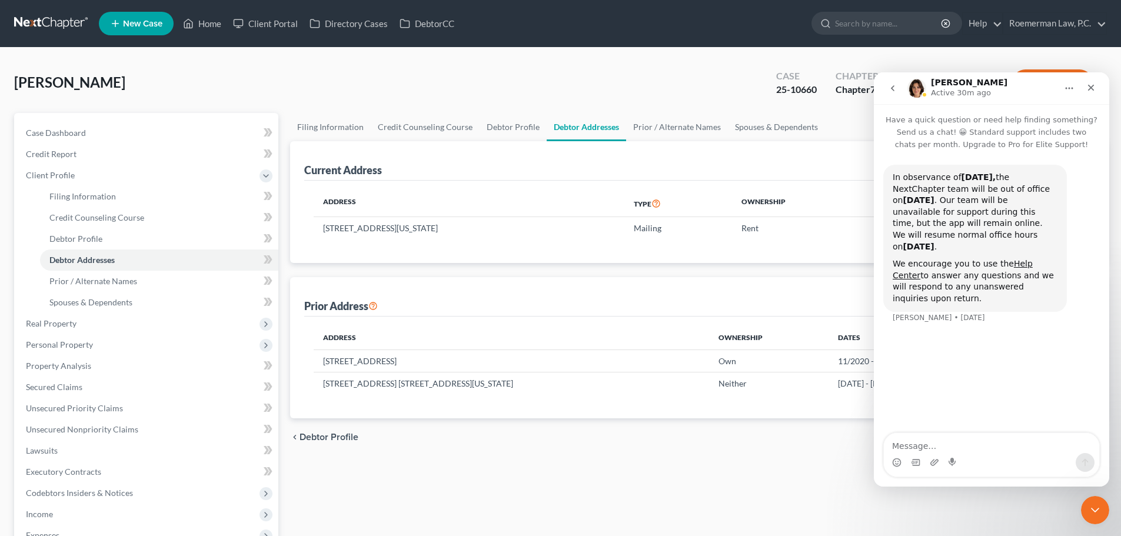
click at [891, 86] on icon "go back" at bounding box center [892, 88] width 9 height 9
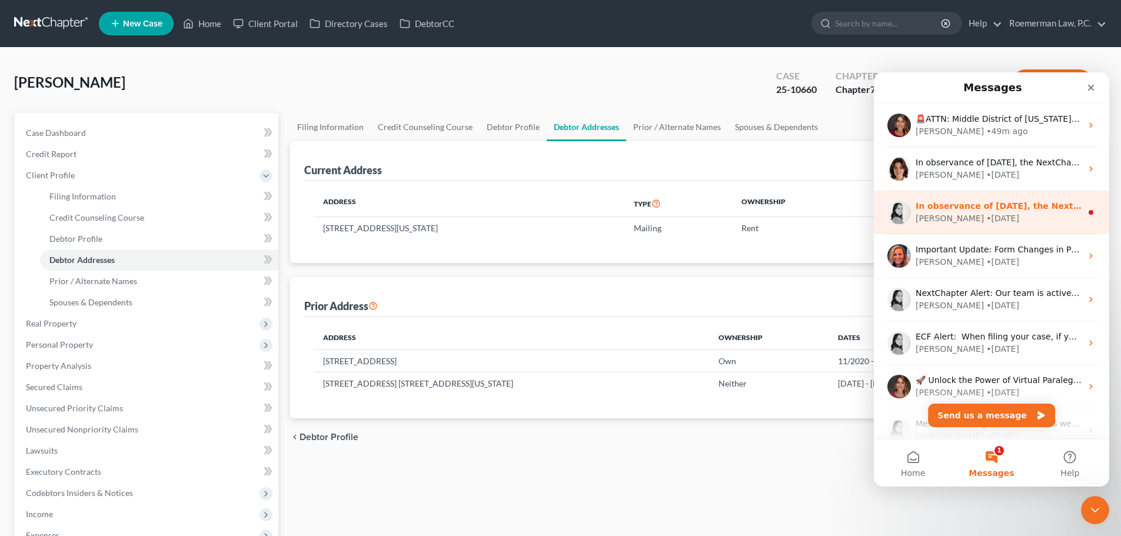
click at [986, 216] on div "• 12w ago" at bounding box center [1002, 218] width 33 height 12
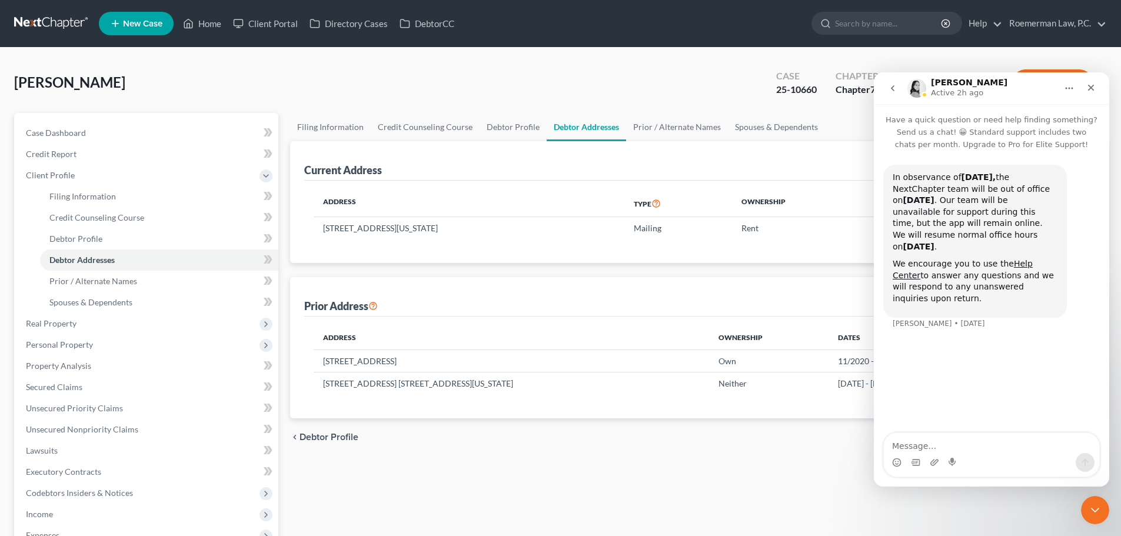
click at [896, 89] on icon "go back" at bounding box center [892, 88] width 9 height 9
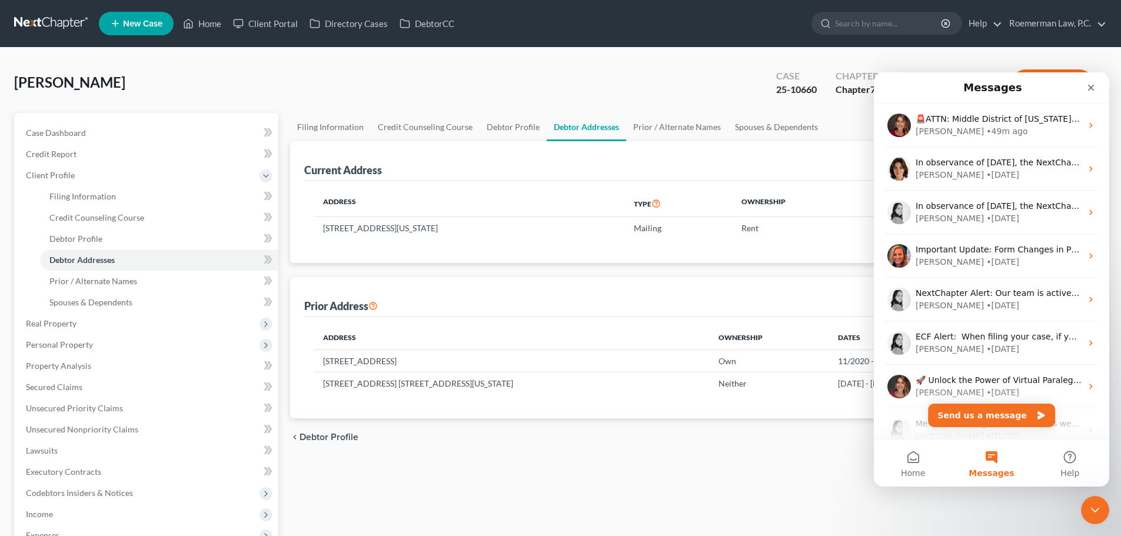
click at [578, 81] on div "Jenkins, David Upgraded Case 25-10660 Chapter Chapter 7 Status Filed District N…" at bounding box center [560, 87] width 1093 height 51
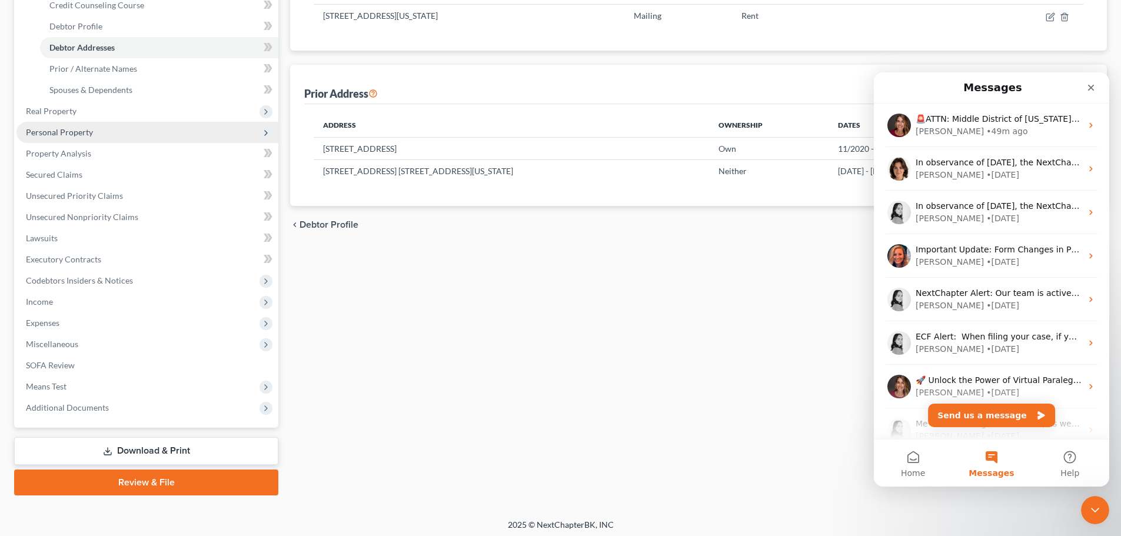
scroll to position [217, 0]
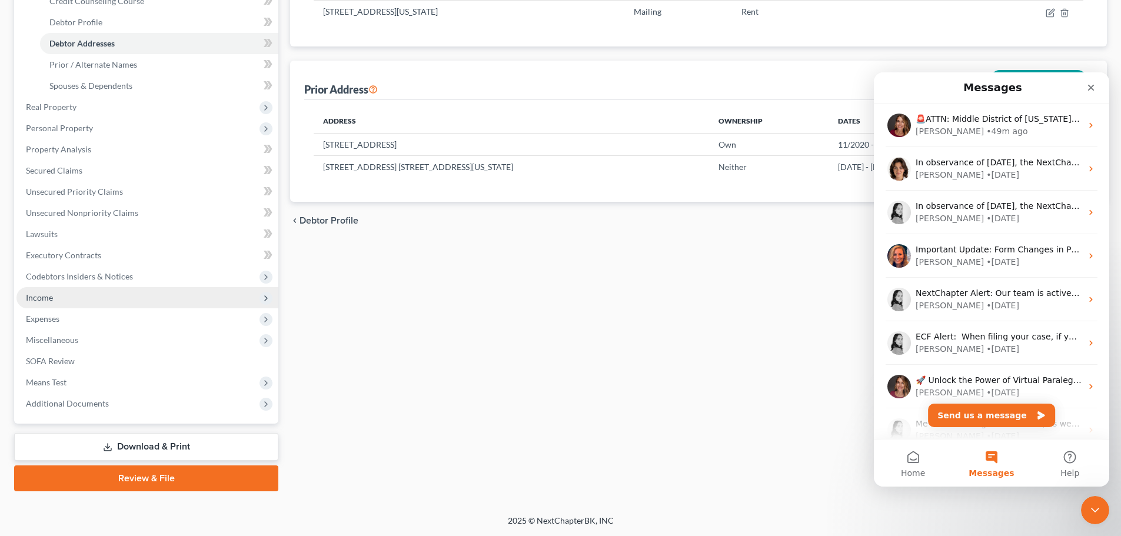
click at [58, 296] on span "Income" at bounding box center [147, 297] width 262 height 21
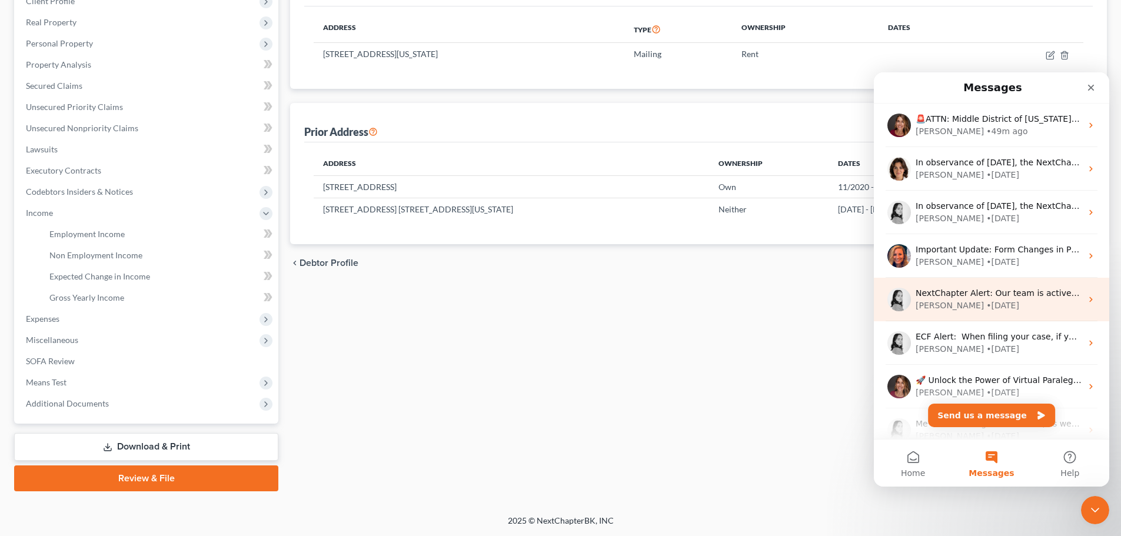
scroll to position [174, 0]
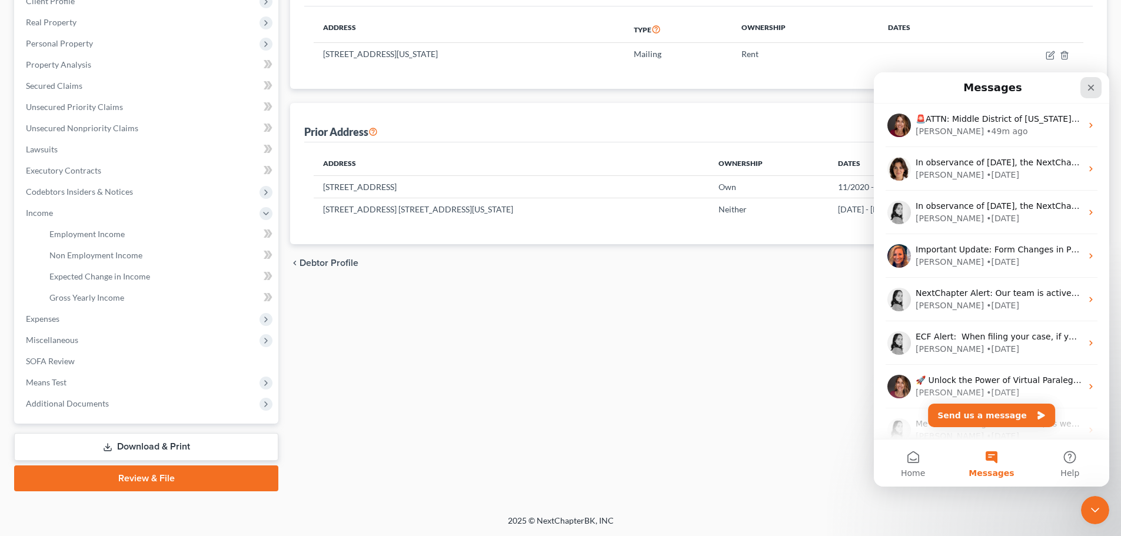
click at [1089, 92] on icon "Close" at bounding box center [1090, 87] width 9 height 9
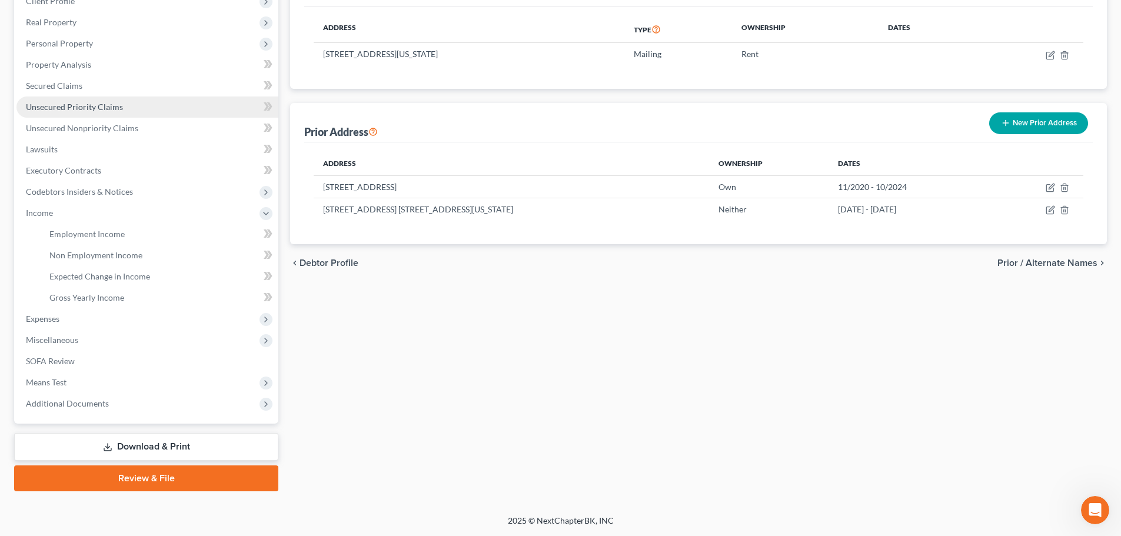
drag, startPoint x: 79, startPoint y: 234, endPoint x: 58, endPoint y: 224, distance: 24.0
click at [81, 234] on span "Employment Income" at bounding box center [86, 234] width 75 height 10
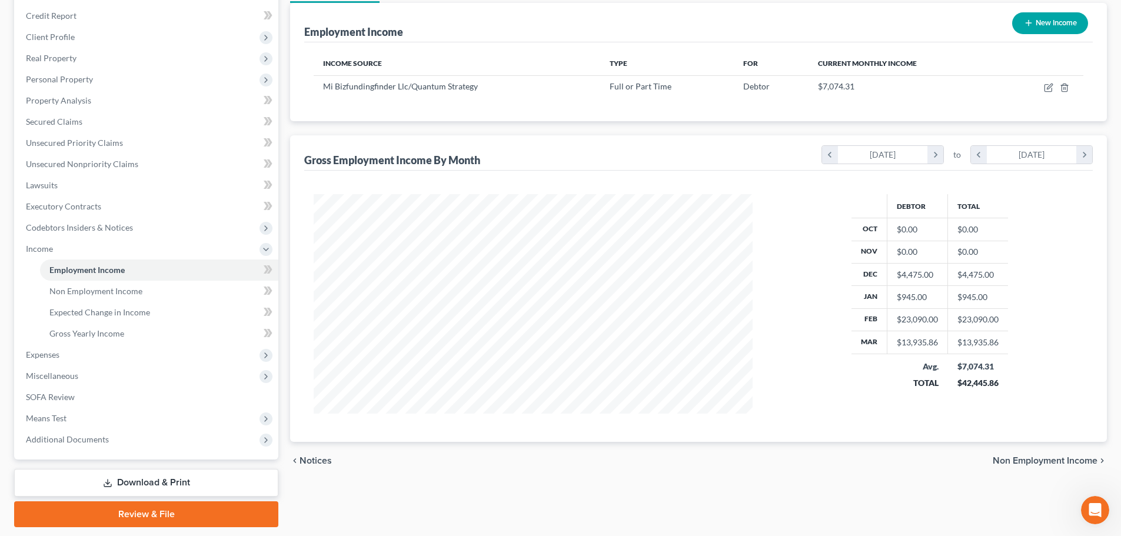
scroll to position [174, 0]
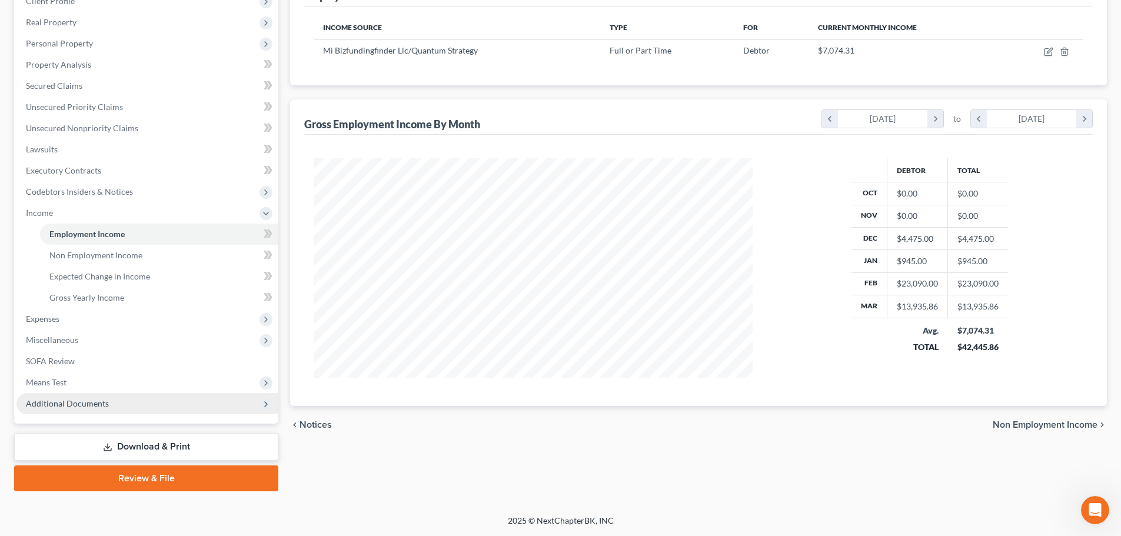
click at [85, 409] on span "Additional Documents" at bounding box center [147, 403] width 262 height 21
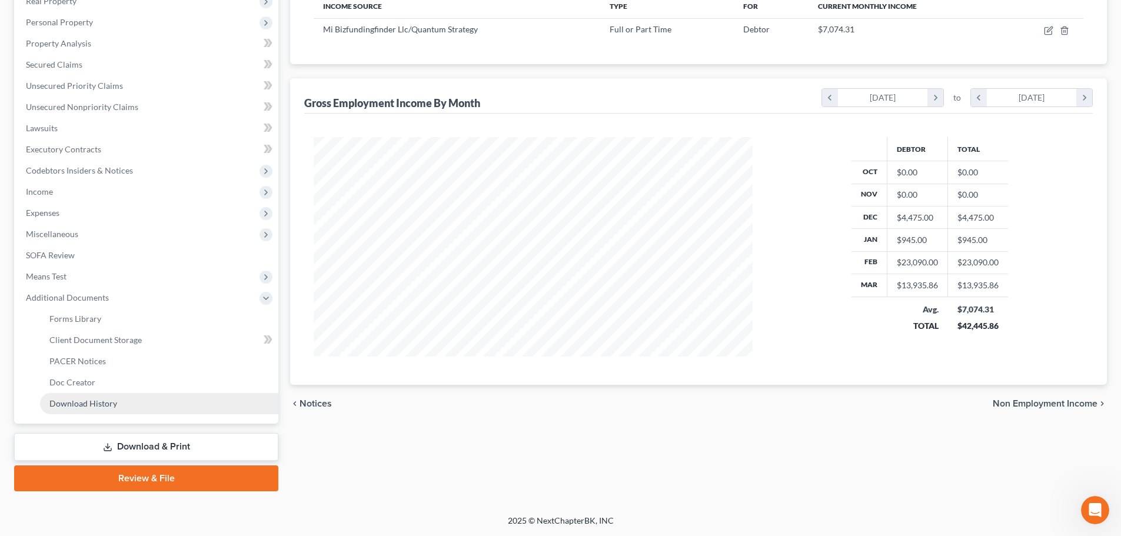
click at [101, 405] on span "Download History" at bounding box center [83, 403] width 68 height 10
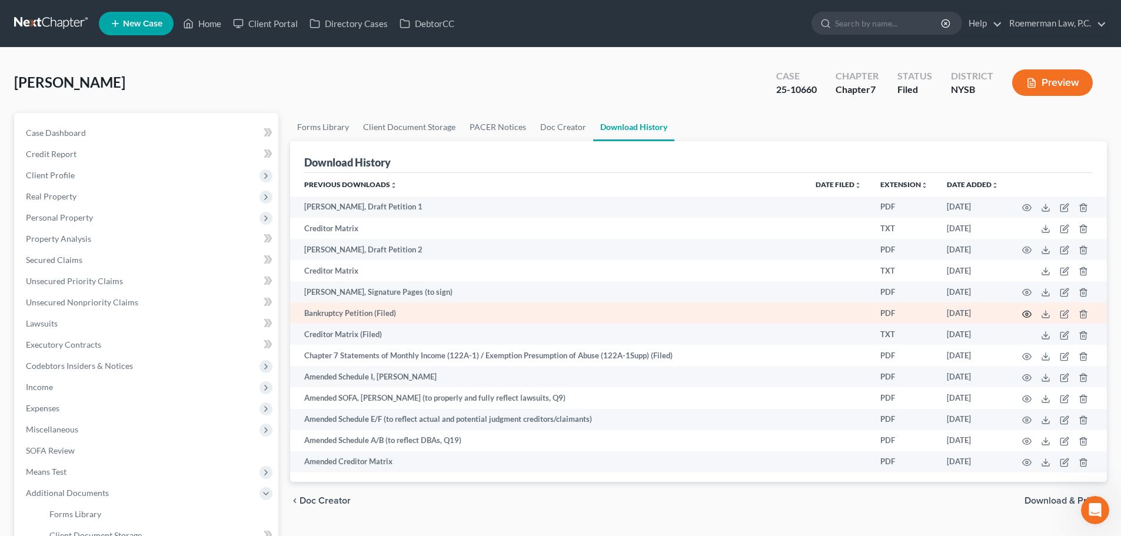
click at [1022, 312] on icon "button" at bounding box center [1026, 314] width 9 height 9
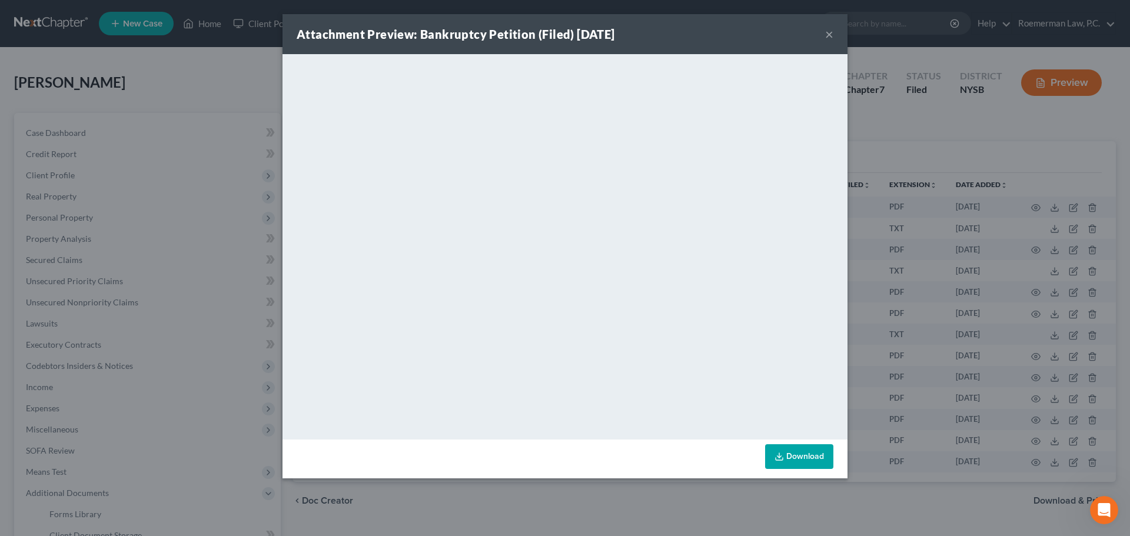
click at [828, 37] on button "×" at bounding box center [829, 34] width 8 height 14
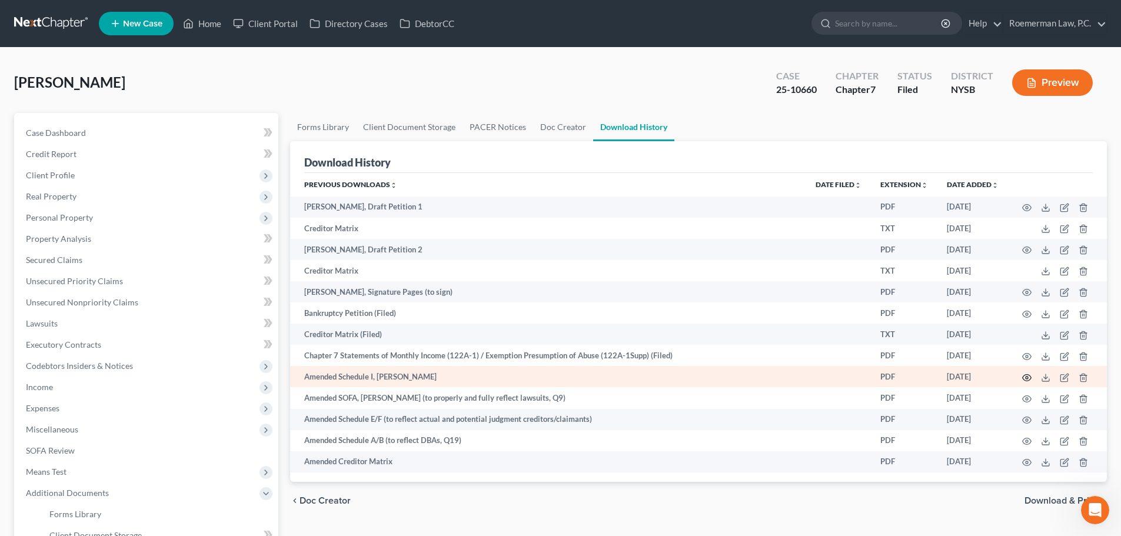
click at [1024, 380] on icon "button" at bounding box center [1027, 377] width 9 height 6
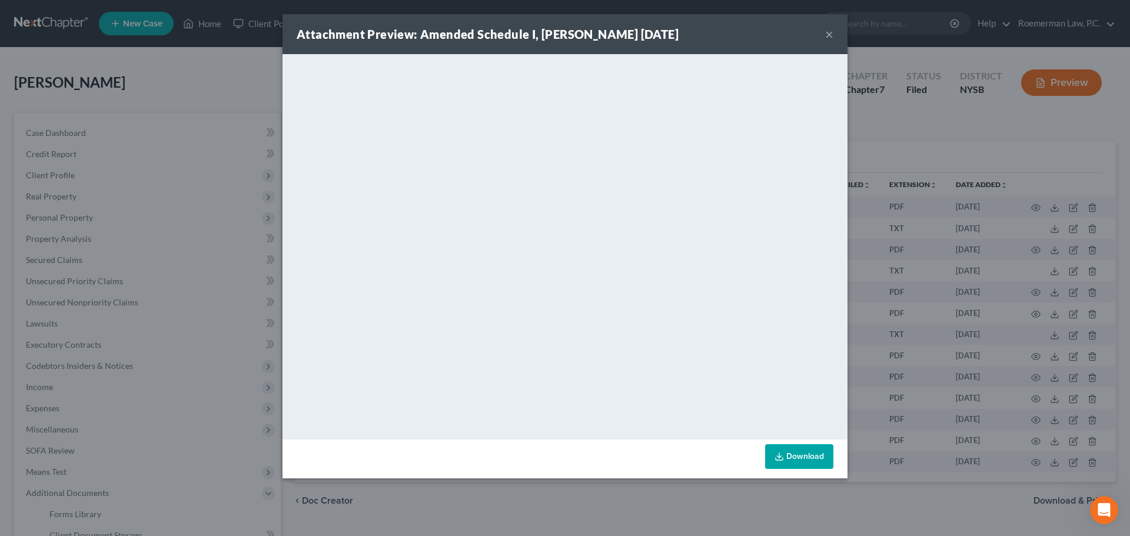
click at [829, 34] on button "×" at bounding box center [829, 34] width 8 height 14
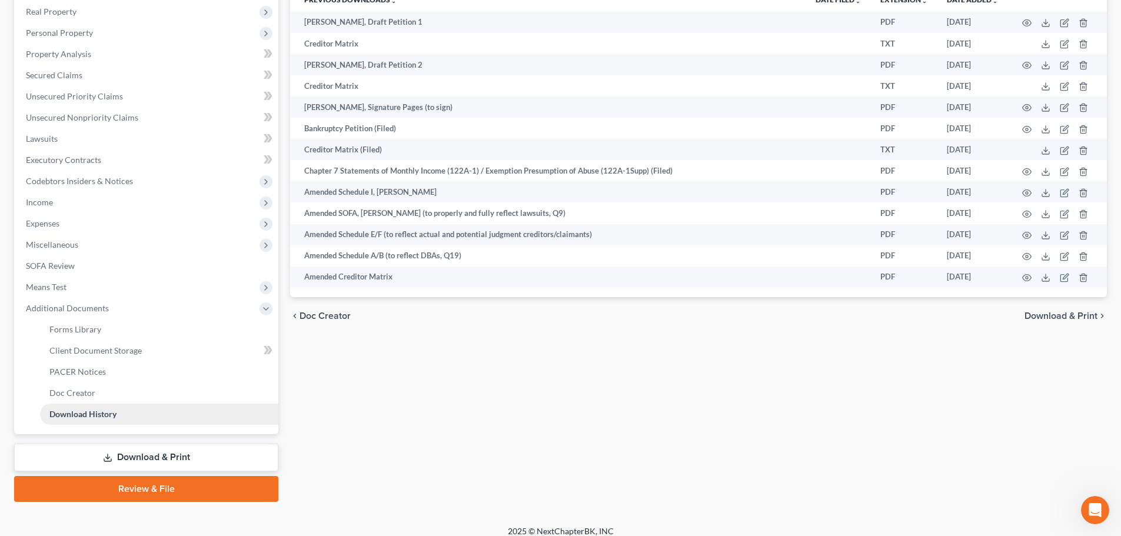
scroll to position [195, 0]
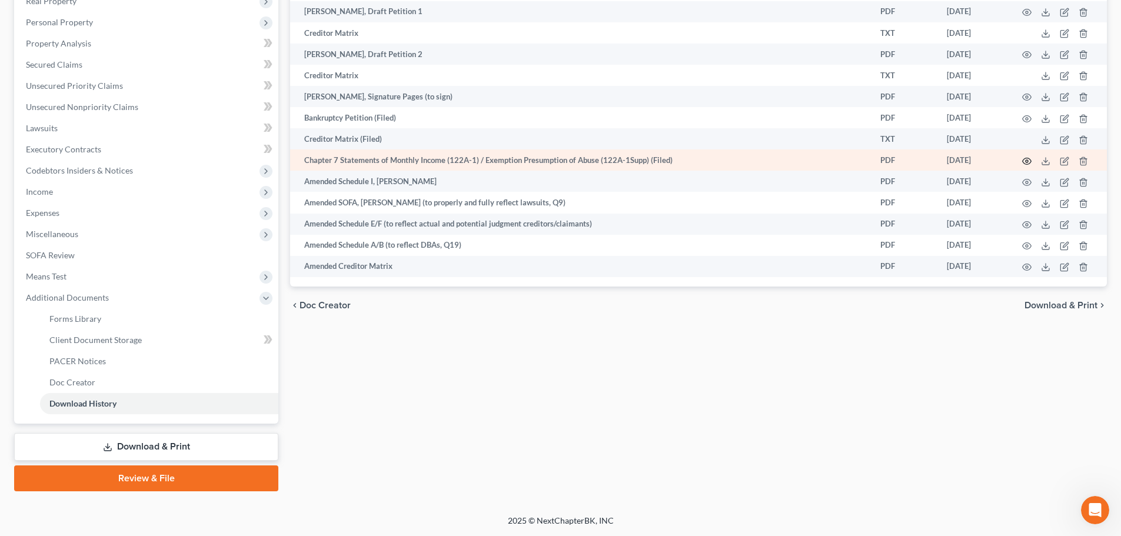
click at [1025, 161] on icon "button" at bounding box center [1026, 161] width 9 height 9
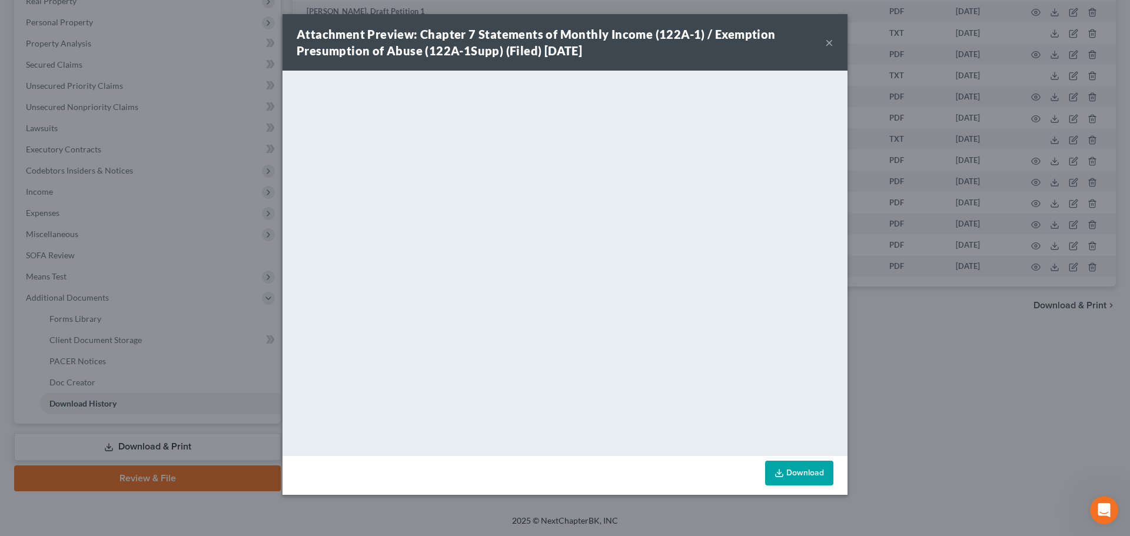
click at [832, 41] on button "×" at bounding box center [829, 42] width 8 height 14
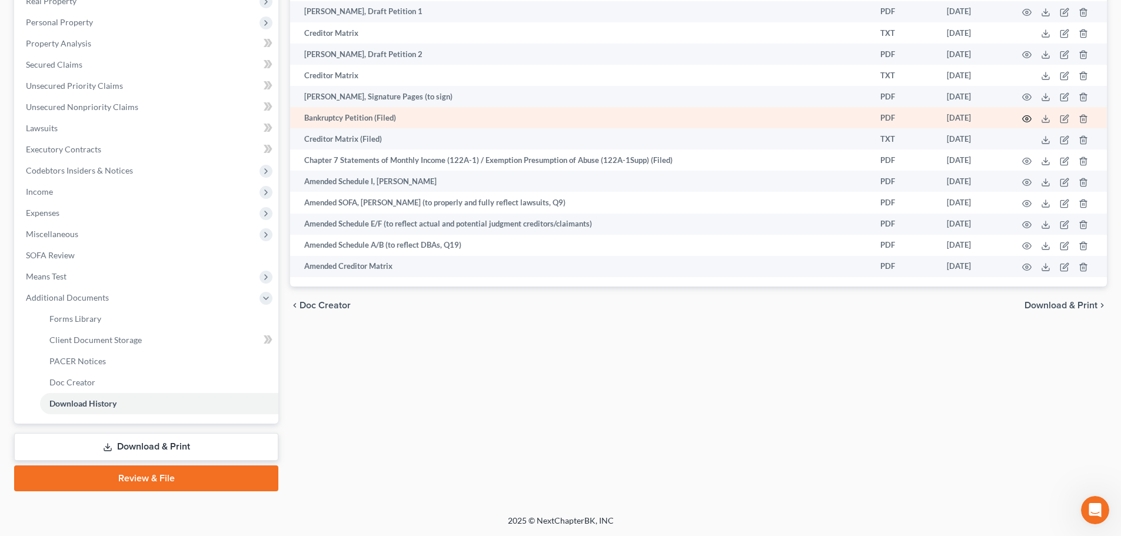
click at [1027, 119] on circle "button" at bounding box center [1027, 119] width 2 height 2
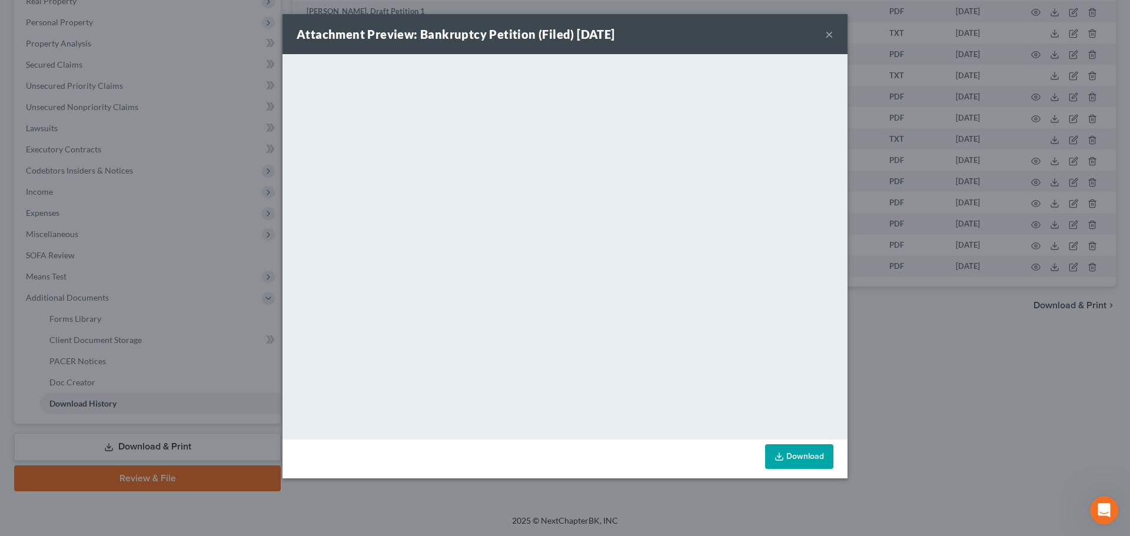
click at [828, 34] on button "×" at bounding box center [829, 34] width 8 height 14
